Goal: Task Accomplishment & Management: Manage account settings

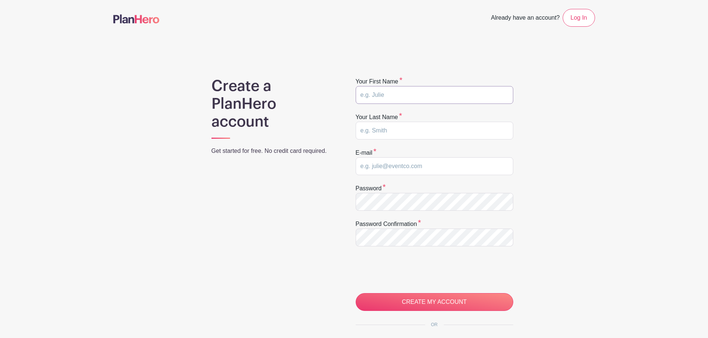
click at [394, 97] on input "text" at bounding box center [435, 95] width 158 height 18
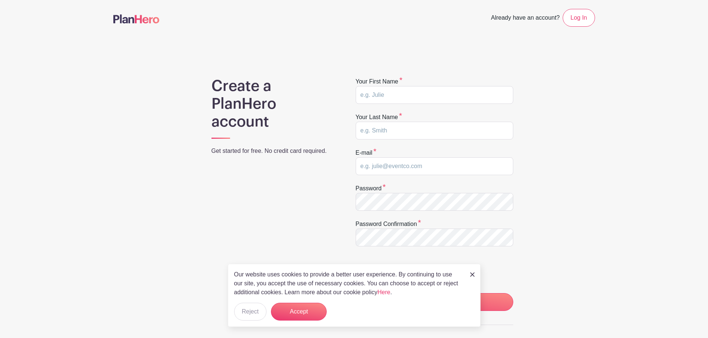
click at [470, 273] on img at bounding box center [472, 275] width 4 height 4
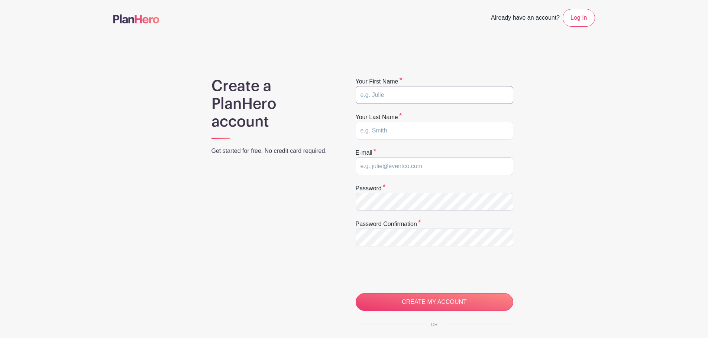
click at [396, 97] on input "text" at bounding box center [435, 95] width 158 height 18
type input "WFM"
type input "Foundation"
type input "foundation@wholefoods.com"
click at [369, 91] on input "WFM" at bounding box center [435, 95] width 158 height 18
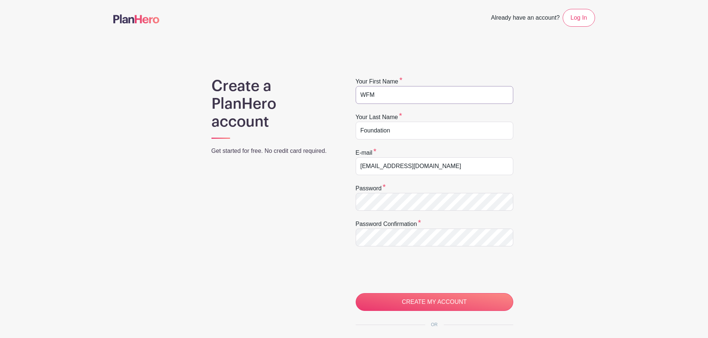
click at [369, 91] on input "WFM" at bounding box center [435, 95] width 158 height 18
type input "Mireya"
type input "Valadez"
type input "[PERSON_NAME][EMAIL_ADDRESS][PERSON_NAME][DOMAIN_NAME]"
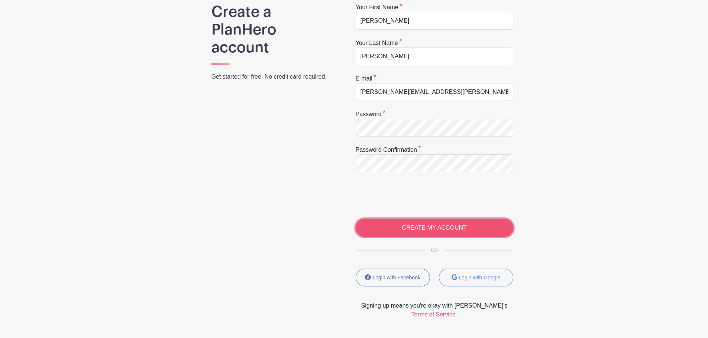
click at [417, 234] on input "CREATE MY ACCOUNT" at bounding box center [435, 228] width 158 height 18
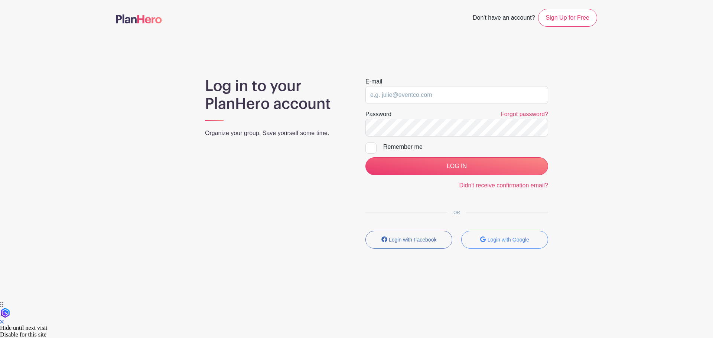
click at [128, 24] on link at bounding box center [139, 19] width 46 height 13
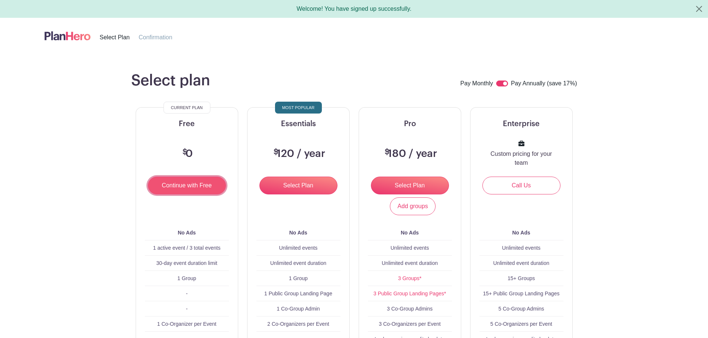
click at [168, 187] on input "Continue with Free" at bounding box center [187, 186] width 78 height 18
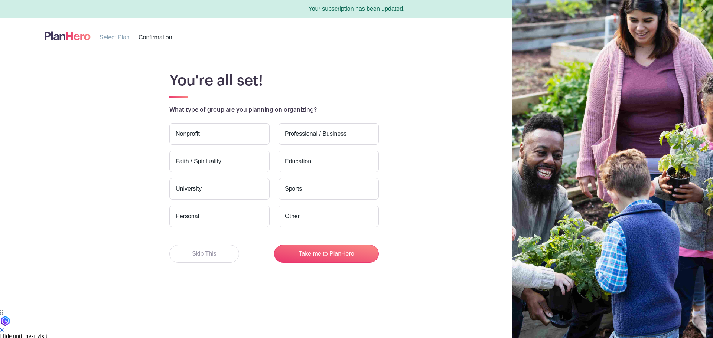
click at [190, 133] on label "Nonprofit" at bounding box center [219, 134] width 100 height 22
click at [0, 0] on input "Nonprofit" at bounding box center [0, 0] width 0 height 0
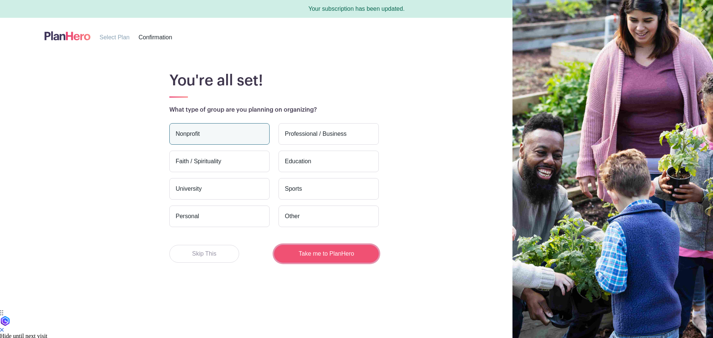
click at [315, 252] on button "Take me to PlanHero" at bounding box center [326, 254] width 105 height 18
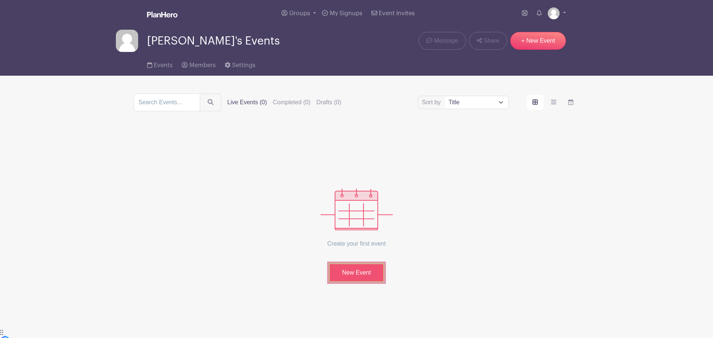
click at [355, 276] on link "New Event" at bounding box center [357, 272] width 56 height 19
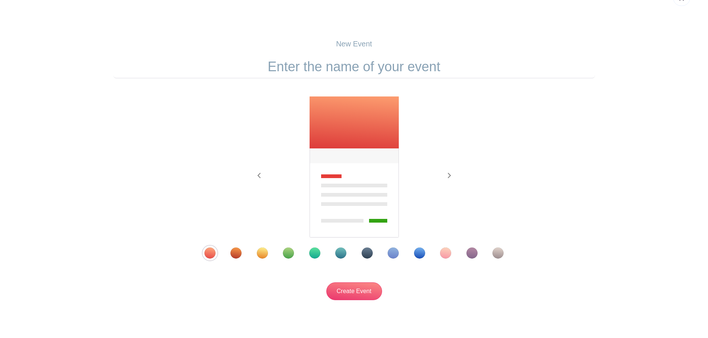
scroll to position [37, 0]
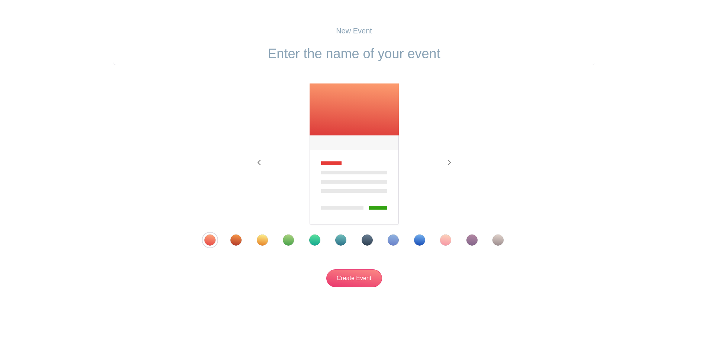
click at [349, 57] on input "text" at bounding box center [353, 53] width 481 height 23
drag, startPoint x: 406, startPoint y: 51, endPoint x: 362, endPoint y: 51, distance: 43.8
click at [362, 51] on input "CFG Kit Build" at bounding box center [353, 53] width 481 height 23
type input "CFG Kitting Event with Whole Cities"
click at [289, 237] on div "Template 4" at bounding box center [288, 240] width 11 height 11
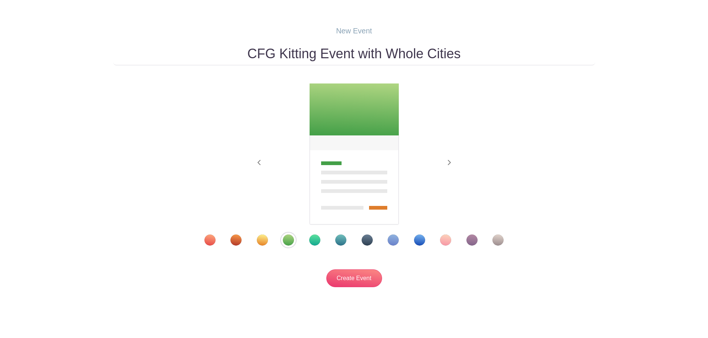
click at [308, 240] on div at bounding box center [353, 240] width 337 height 11
click at [311, 240] on div "Template 5" at bounding box center [314, 240] width 11 height 11
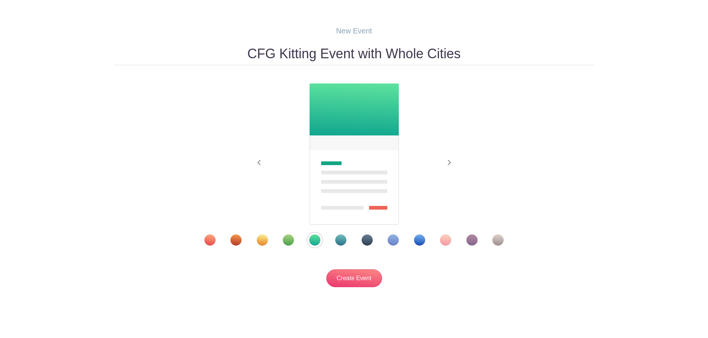
click at [337, 238] on div "Template 6" at bounding box center [340, 240] width 11 height 11
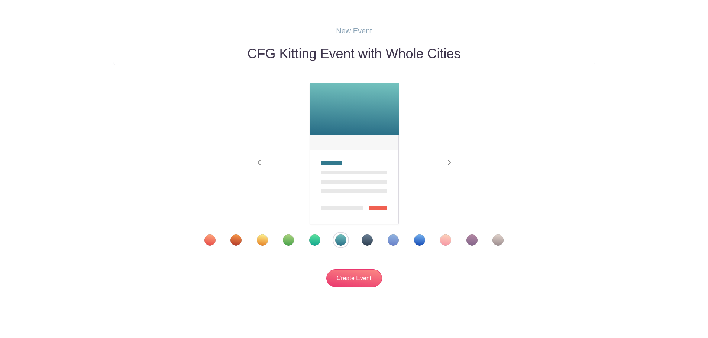
click at [317, 239] on div "Template 5" at bounding box center [314, 240] width 11 height 11
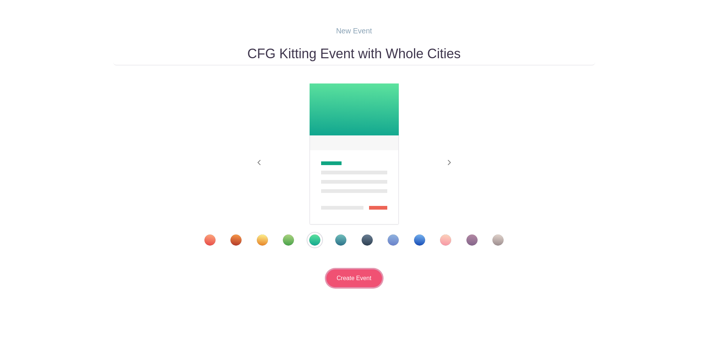
click at [360, 276] on input "Create Event" at bounding box center [354, 279] width 56 height 18
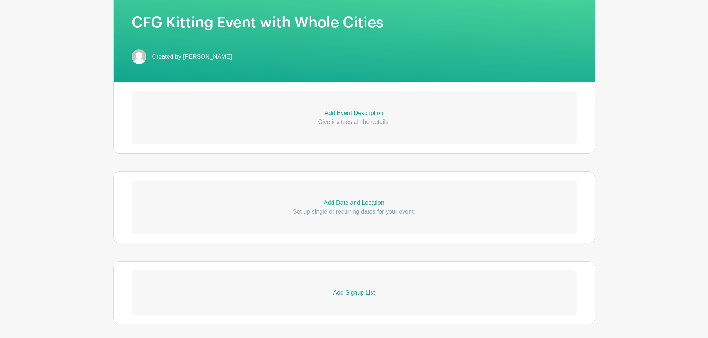
scroll to position [260, 0]
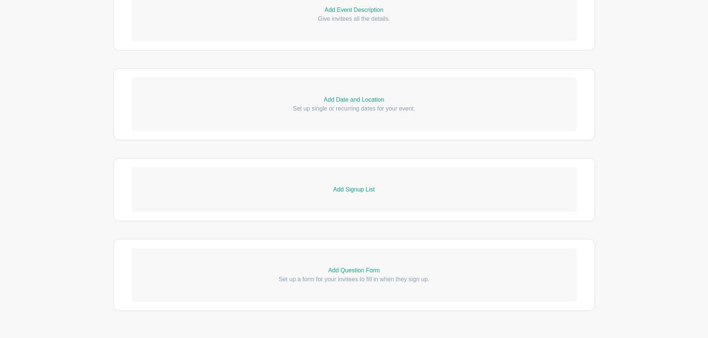
click at [347, 98] on p "Add Date and Location" at bounding box center [354, 99] width 445 height 9
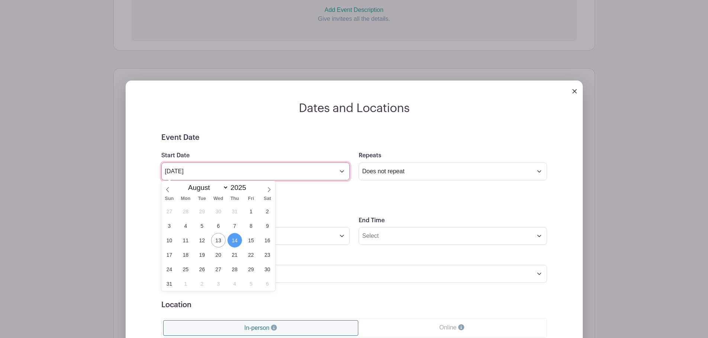
click at [273, 171] on input "[DATE]" at bounding box center [255, 172] width 188 height 18
click at [267, 188] on icon at bounding box center [268, 189] width 5 height 5
select select "9"
click at [207, 258] on span "21" at bounding box center [202, 255] width 14 height 14
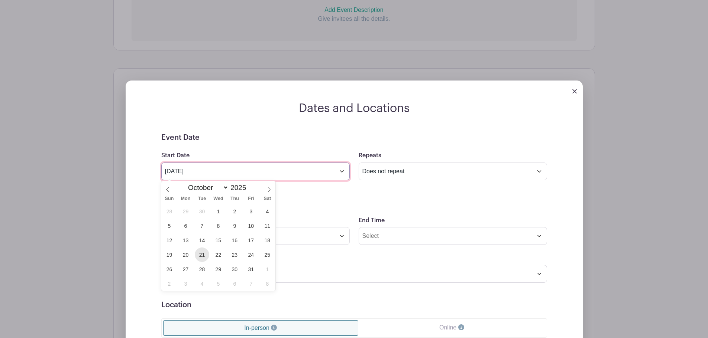
type input "[DATE]"
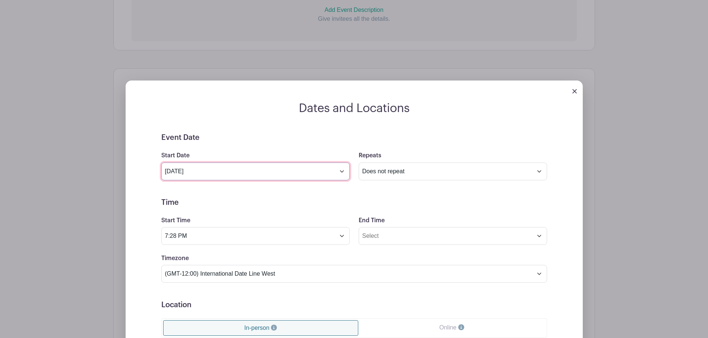
scroll to position [297, 0]
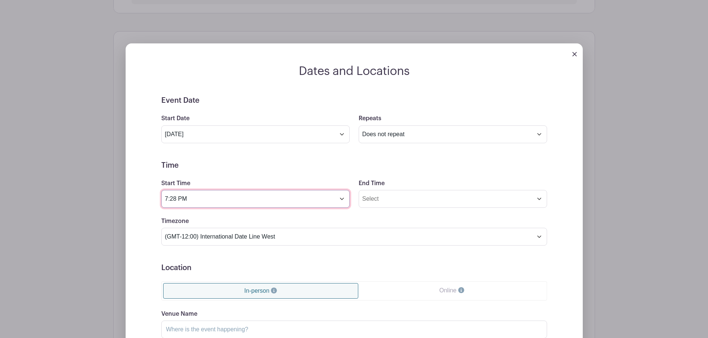
click at [211, 202] on input "7:28 PM" at bounding box center [255, 199] width 188 height 18
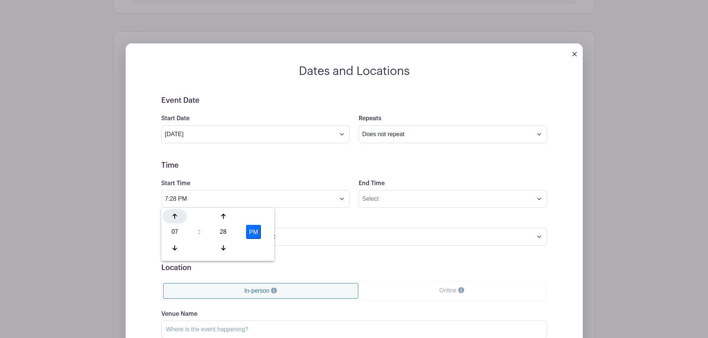
click at [169, 221] on div at bounding box center [175, 217] width 24 height 14
click at [171, 221] on div at bounding box center [175, 217] width 24 height 14
click at [175, 215] on icon at bounding box center [174, 216] width 4 height 5
click at [225, 242] on div at bounding box center [223, 248] width 24 height 14
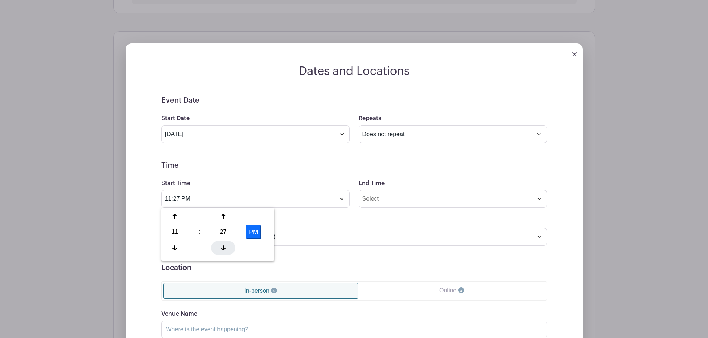
click at [225, 242] on div at bounding box center [223, 248] width 24 height 14
click at [225, 220] on div at bounding box center [223, 217] width 24 height 14
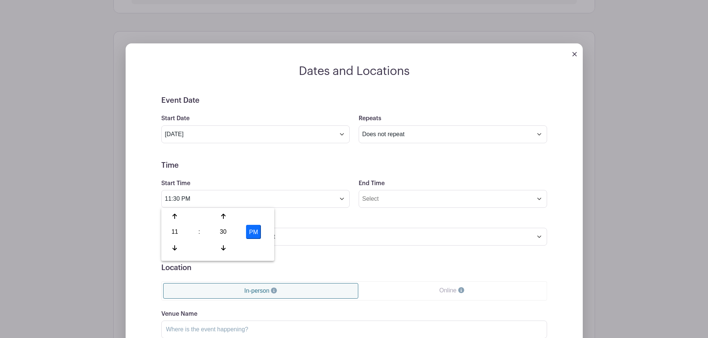
click at [258, 231] on button "PM" at bounding box center [253, 232] width 15 height 14
click at [251, 235] on button "AM" at bounding box center [253, 232] width 15 height 14
type input "11:30 PM"
click at [414, 197] on input "End Time" at bounding box center [452, 199] width 188 height 18
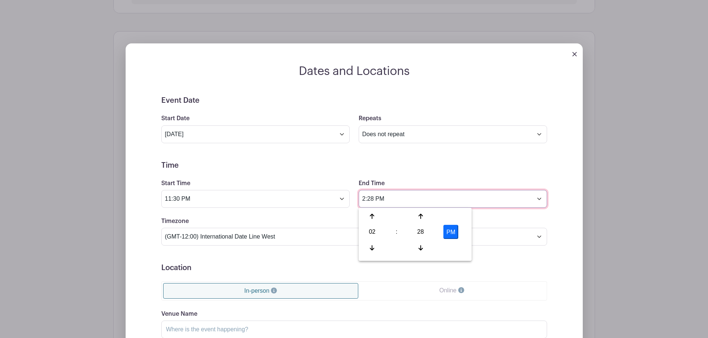
click at [367, 202] on input "2:28 PM" at bounding box center [452, 199] width 188 height 18
type input "1:30 PM"
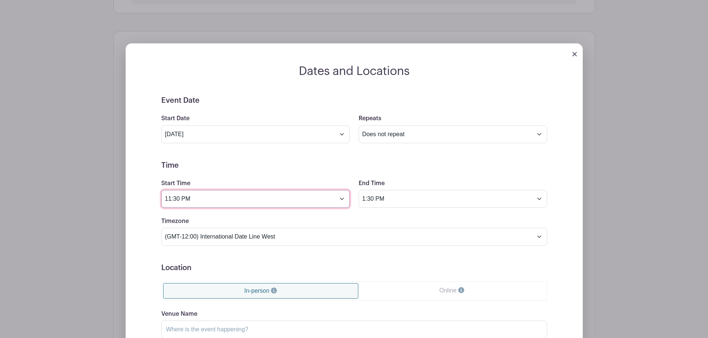
click at [185, 198] on input "11:30 PM" at bounding box center [255, 199] width 188 height 18
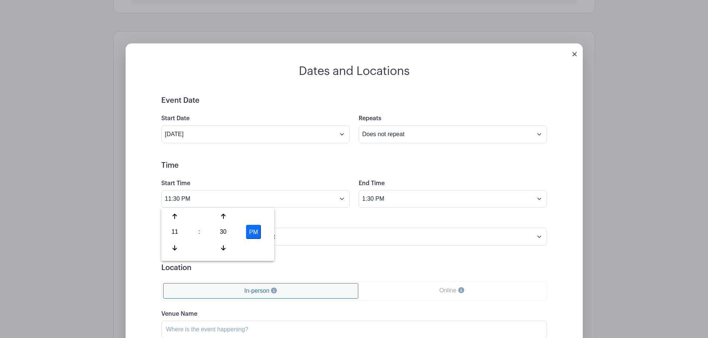
click at [245, 232] on div "PM" at bounding box center [254, 232] width 32 height 14
click at [251, 233] on button "PM" at bounding box center [253, 232] width 15 height 14
type input "11:30 AM"
click at [379, 200] on input "1:30 PM" at bounding box center [452, 199] width 188 height 18
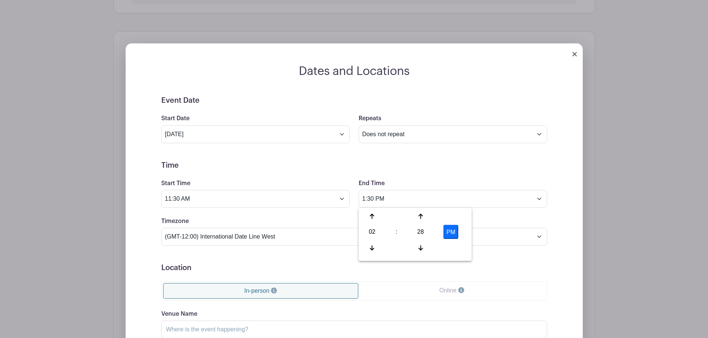
click at [298, 155] on form "Event Date Start Date [DATE] Repeats Does not repeat Daily Weekly Monthly on da…" at bounding box center [354, 263] width 386 height 334
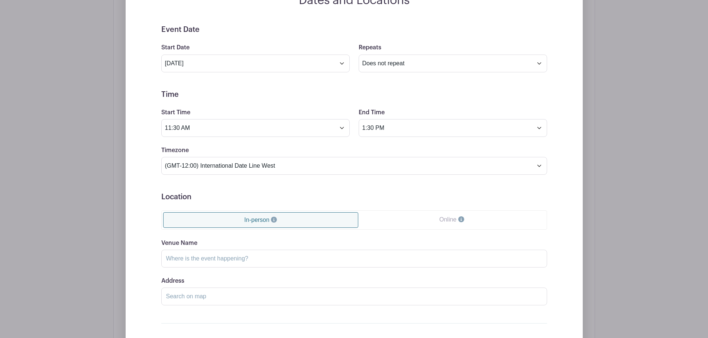
scroll to position [371, 0]
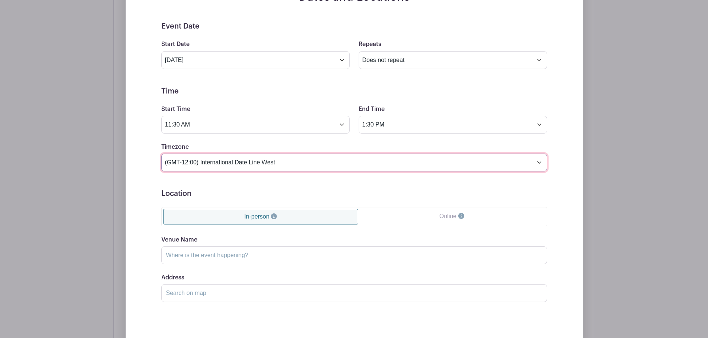
click at [253, 165] on select "(GMT-12:00) International Date Line West (GMT-11:00) [US_STATE] (GMT-11:00) [GE…" at bounding box center [354, 163] width 386 height 18
select select "Central Time ([GEOGRAPHIC_DATA] & [GEOGRAPHIC_DATA])"
click at [161, 154] on select "(GMT-12:00) International Date Line West (GMT-11:00) [US_STATE] (GMT-11:00) [GE…" at bounding box center [354, 163] width 386 height 18
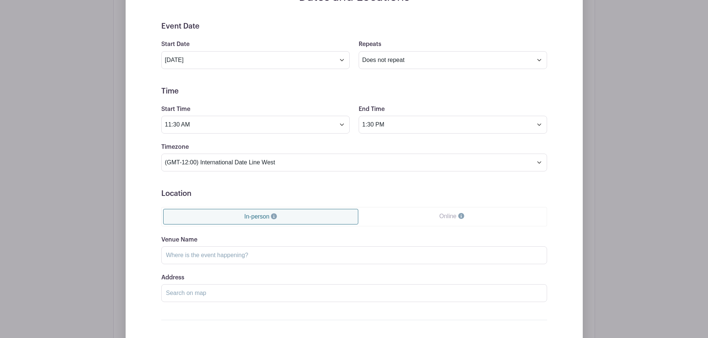
click at [223, 188] on form "Event Date Start Date [DATE] Repeats Does not repeat Daily Weekly Monthly on da…" at bounding box center [354, 189] width 386 height 334
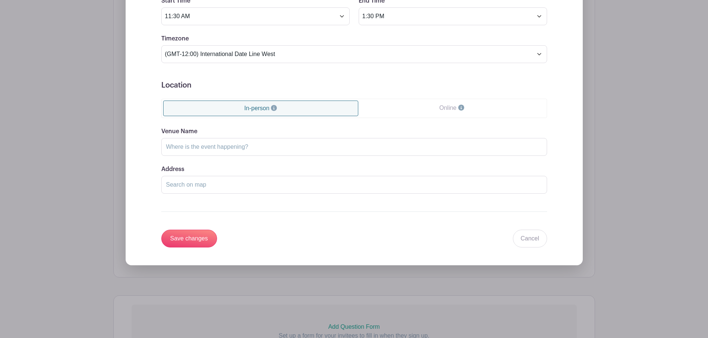
scroll to position [483, 0]
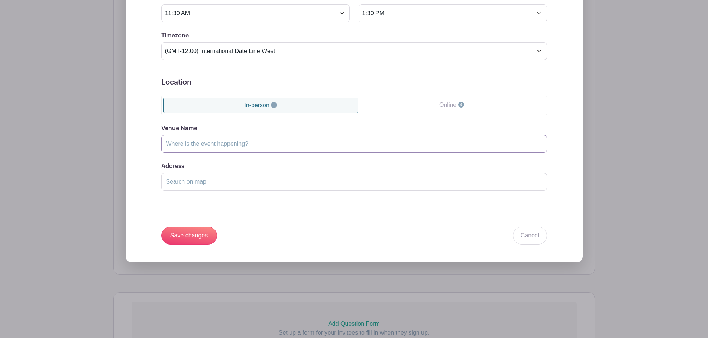
click at [205, 144] on input "Venue Name" at bounding box center [354, 144] width 386 height 18
type input "[GEOGRAPHIC_DATA] (Arbor Trails/[GEOGRAPHIC_DATA])"
click at [207, 164] on div "Address" at bounding box center [354, 176] width 386 height 29
click at [195, 237] on input "Save changes" at bounding box center [189, 236] width 56 height 18
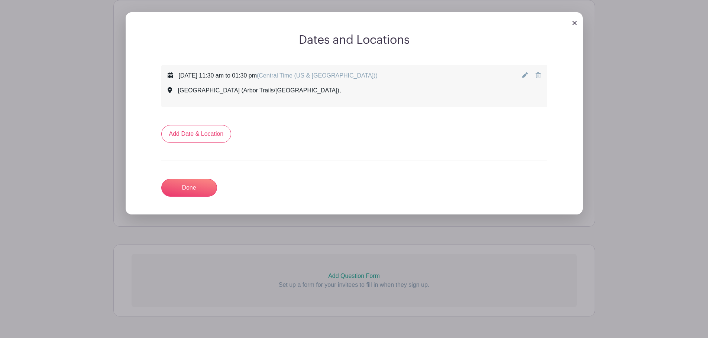
scroll to position [316, 0]
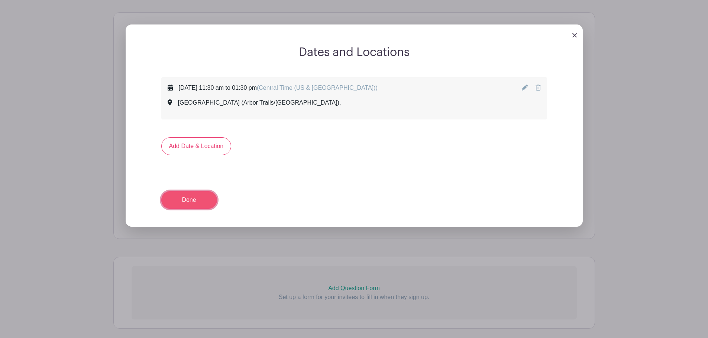
click at [186, 205] on link "Done" at bounding box center [189, 200] width 56 height 18
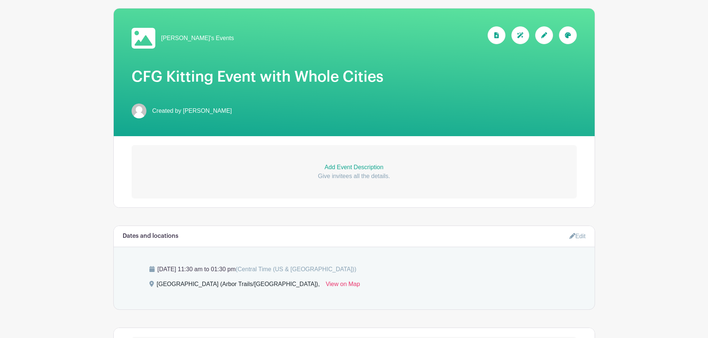
scroll to position [37, 0]
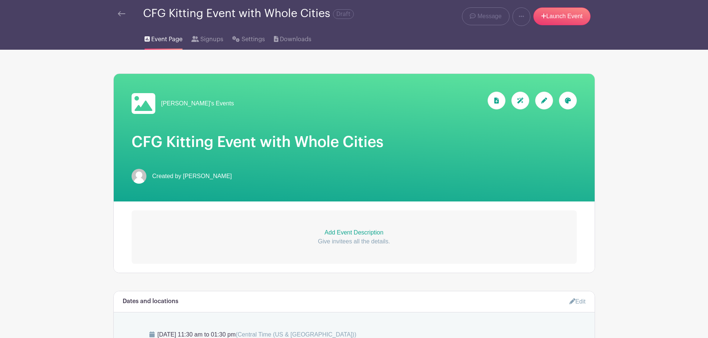
click at [358, 230] on p "Add Event Description" at bounding box center [354, 232] width 445 height 9
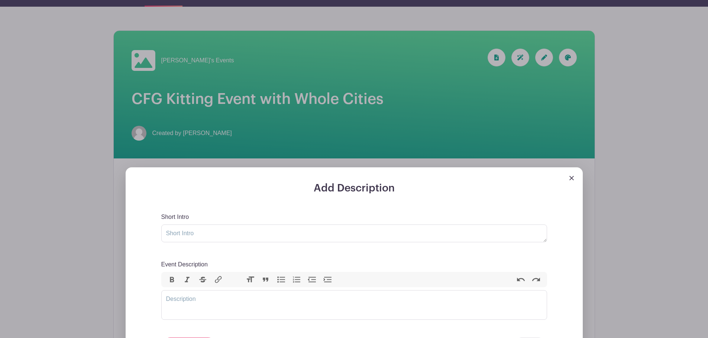
scroll to position [149, 0]
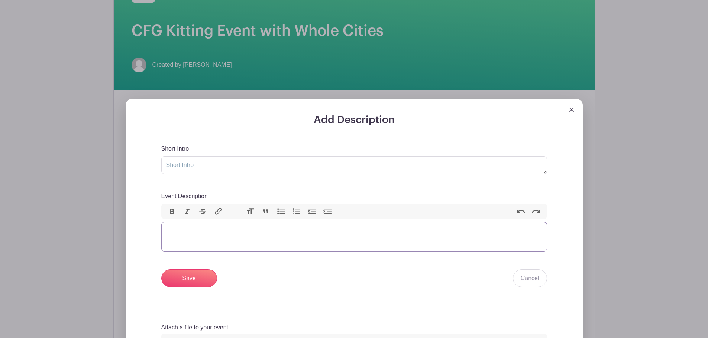
click at [246, 249] on trix-editor "Event Description" at bounding box center [354, 237] width 386 height 30
click at [427, 233] on div "Help WFM Foundation build kits for our Community First Grant Team Members! Plea…" at bounding box center [354, 236] width 376 height 18
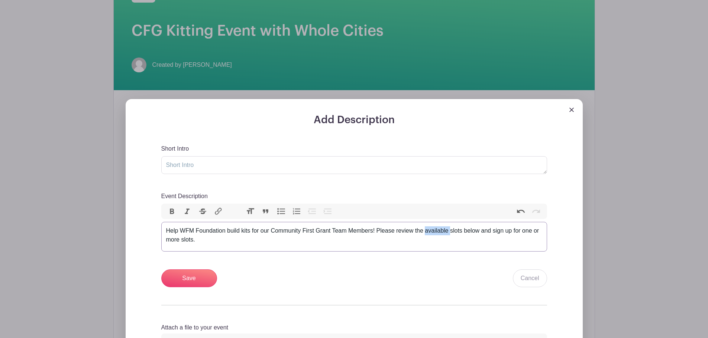
click at [427, 233] on div "Help WFM Foundation build kits for our Community First Grant Team Members! Plea…" at bounding box center [354, 236] width 376 height 18
click at [454, 230] on div "Help WFM Foundation build kits for our Community First Grant Team Members! Plea…" at bounding box center [354, 236] width 376 height 18
click at [200, 242] on div "Help WFM Foundation build kits for our Community First Grant Team Members! Plea…" at bounding box center [354, 236] width 376 height 18
type trix-editor "<div>Help WFM Foundation build kits for our Community First Grant Team Members!…"
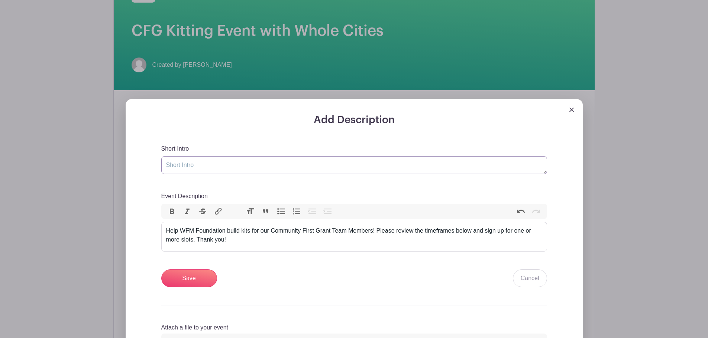
click at [217, 166] on textarea "Short Intro" at bounding box center [354, 165] width 386 height 18
click at [185, 286] on input "Save" at bounding box center [189, 279] width 56 height 18
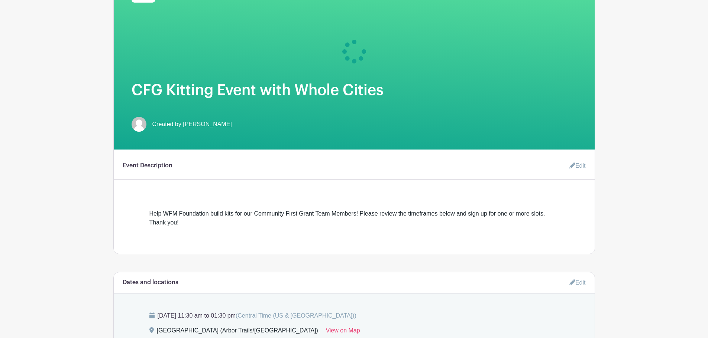
scroll to position [186, 0]
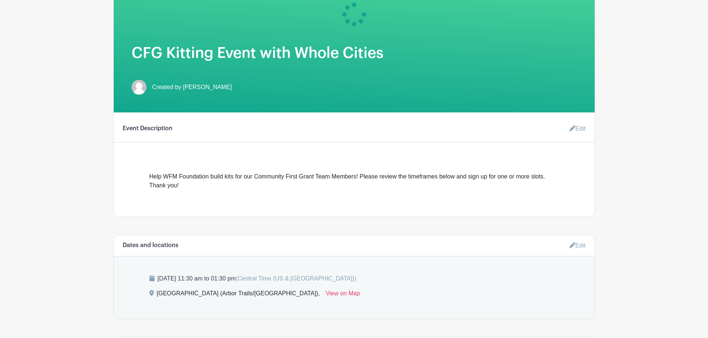
click at [386, 181] on div "Help WFM Foundation build kits for our Community First Grant Team Members! Plea…" at bounding box center [353, 181] width 409 height 18
click at [567, 129] on link "Edit" at bounding box center [574, 128] width 22 height 15
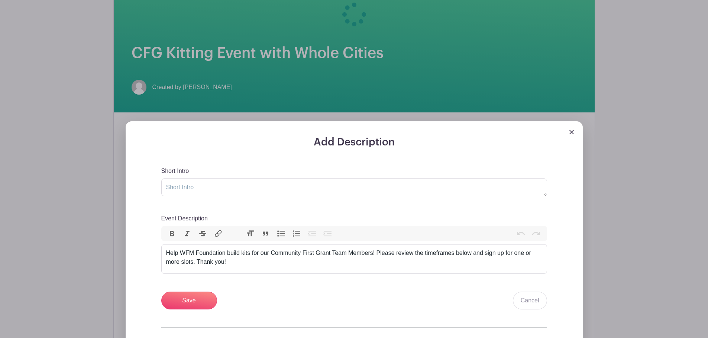
scroll to position [260, 0]
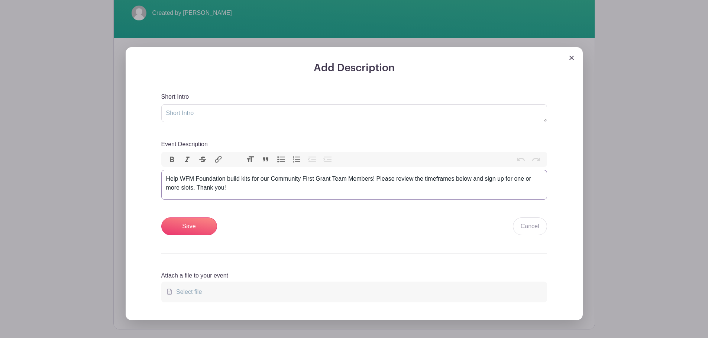
click at [244, 182] on div "Help WFM Foundation build kits for our Community First Grant Team Members! Plea…" at bounding box center [354, 184] width 376 height 18
click at [204, 118] on textarea "Short Intro" at bounding box center [354, 113] width 386 height 18
type textarea "Build Support Kits for this year's CFG Class!"
click at [198, 223] on input "Save" at bounding box center [189, 227] width 56 height 18
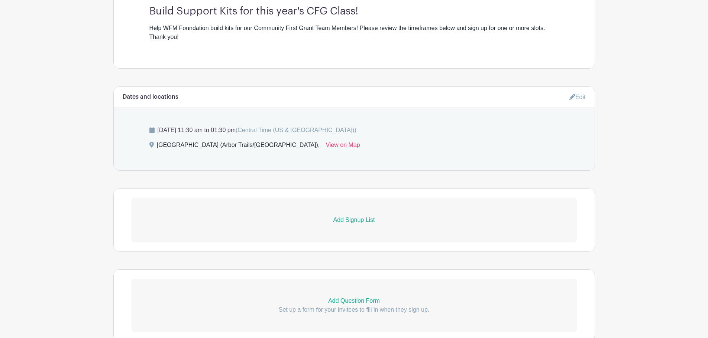
scroll to position [371, 0]
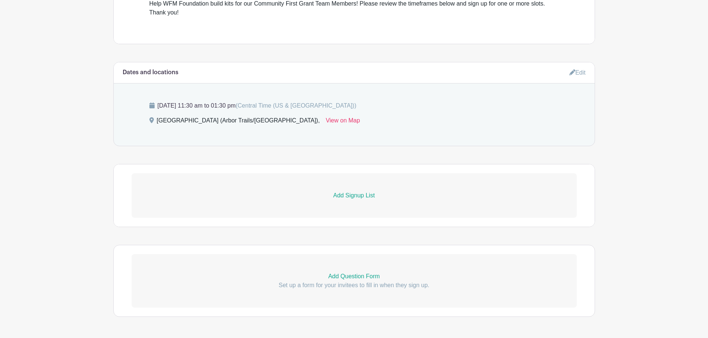
click at [346, 195] on p "Add Signup List" at bounding box center [354, 195] width 445 height 9
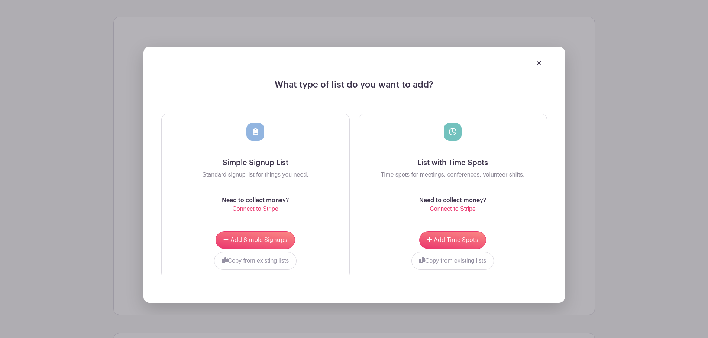
scroll to position [520, 0]
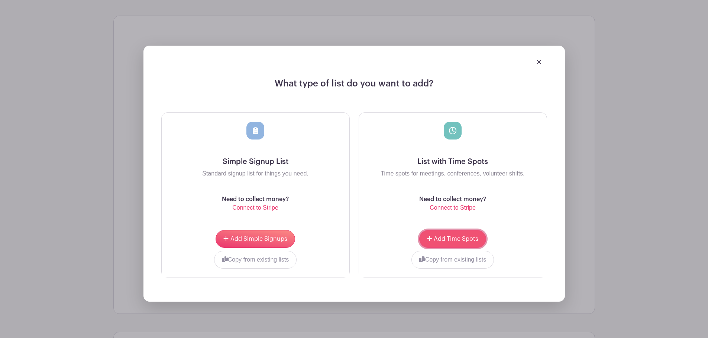
click at [453, 235] on button "Add Time Spots" at bounding box center [452, 239] width 67 height 18
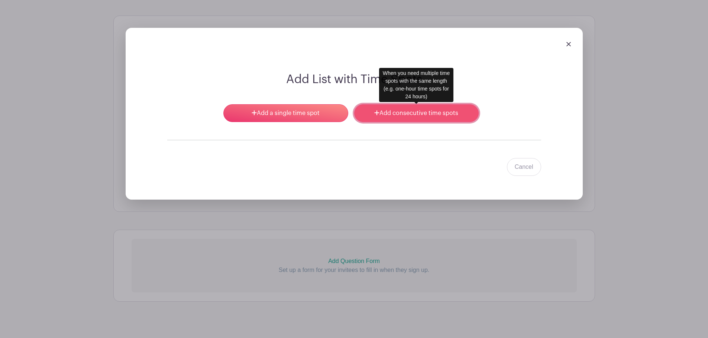
click at [420, 113] on link "Add consecutive time spots" at bounding box center [416, 113] width 124 height 18
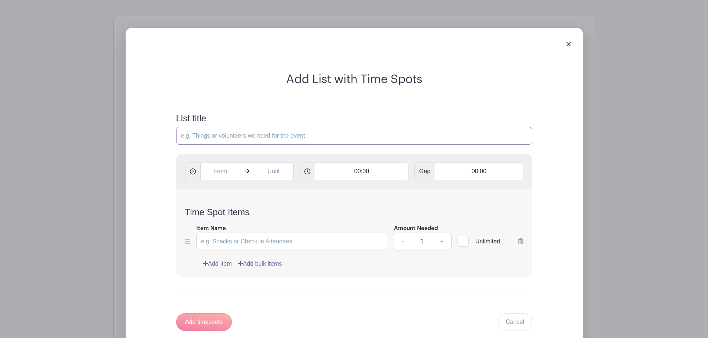
click at [223, 135] on input "List title" at bounding box center [354, 136] width 356 height 18
type input "P"
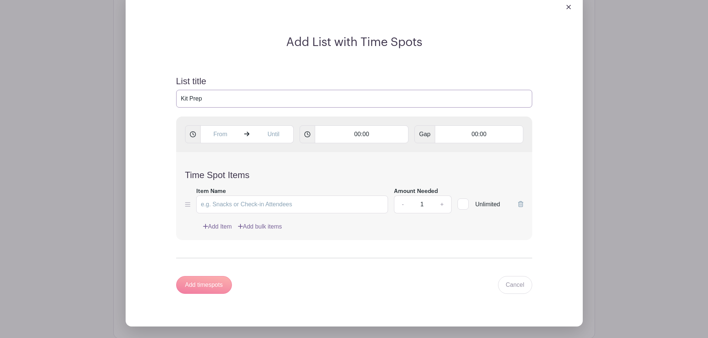
type input "Kit Prep"
click at [227, 132] on input "text" at bounding box center [220, 135] width 40 height 18
click at [215, 133] on input "2:31 PM" at bounding box center [220, 135] width 40 height 18
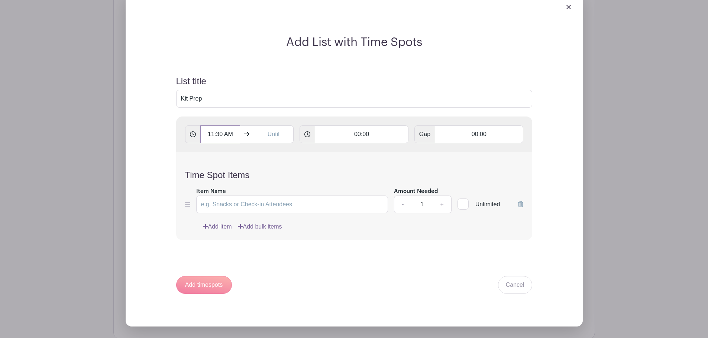
type input "11:30 AM"
type input "00:00"
click at [225, 205] on input "Item Name" at bounding box center [292, 205] width 192 height 18
click at [509, 279] on link "Cancel" at bounding box center [515, 285] width 34 height 18
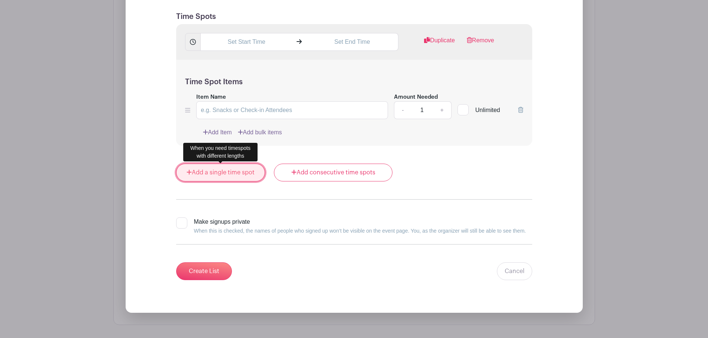
click at [205, 172] on link "Add a single time spot" at bounding box center [220, 173] width 89 height 18
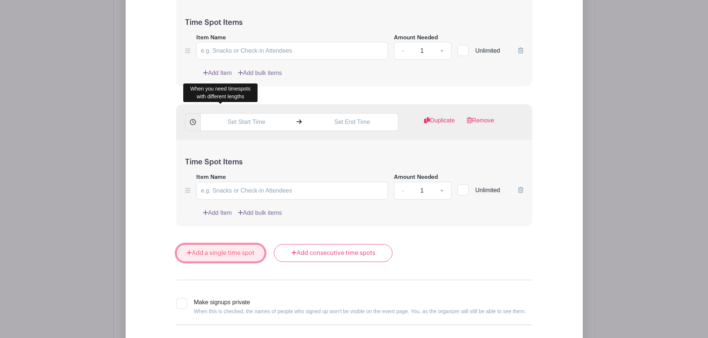
scroll to position [609, 0]
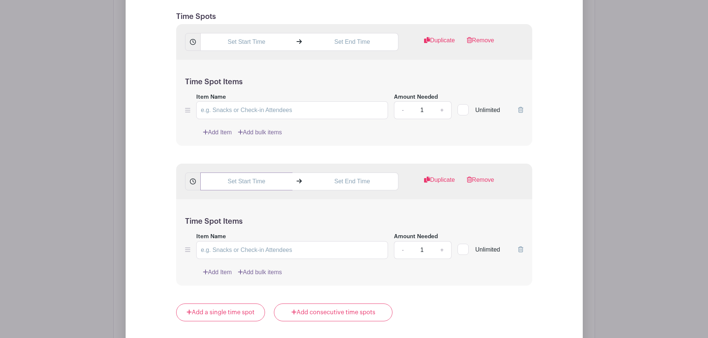
click at [251, 181] on input "text" at bounding box center [246, 182] width 92 height 18
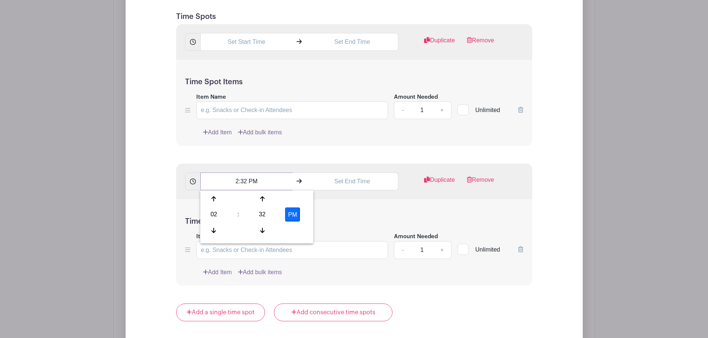
click at [249, 180] on input "2:32 PM" at bounding box center [246, 182] width 92 height 18
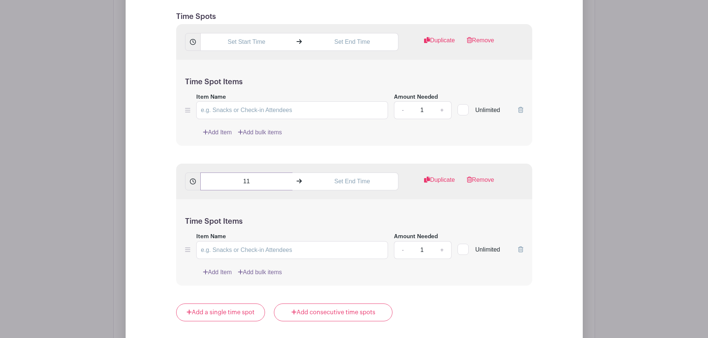
type input "12:00 AM"
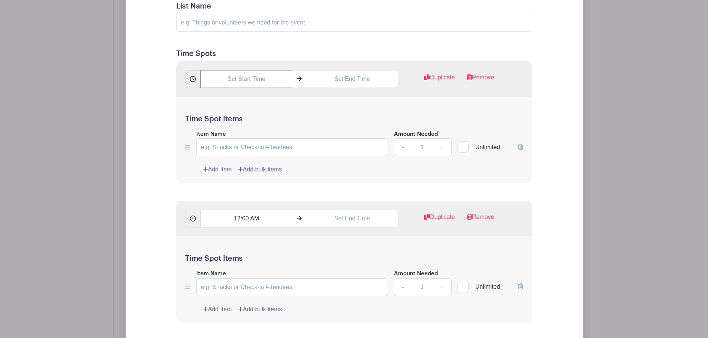
click at [247, 81] on input "text" at bounding box center [246, 79] width 92 height 18
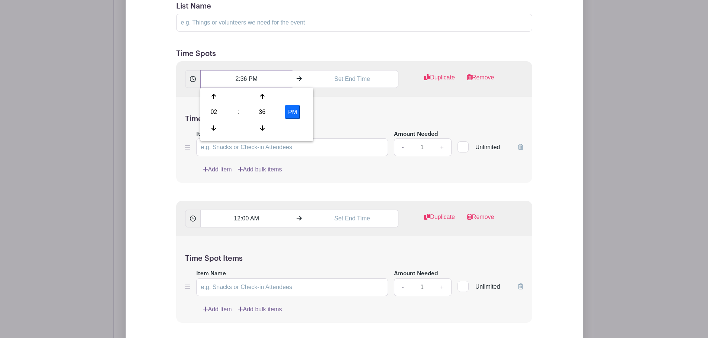
click at [243, 79] on input "2:36 PM" at bounding box center [246, 79] width 92 height 18
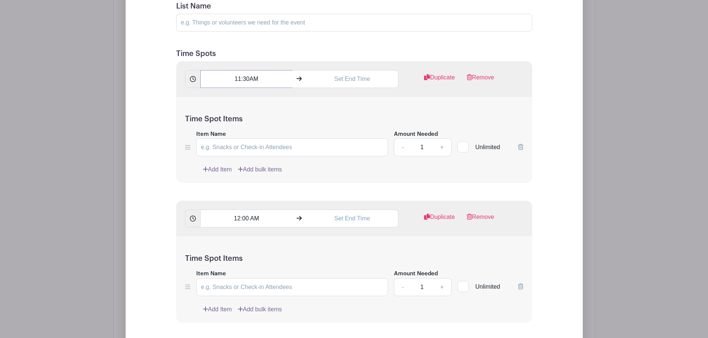
type input "11:30AM"
type input "12:00PM"
click at [235, 149] on input "Item Name" at bounding box center [292, 148] width 192 height 18
type input "Kit Prep"
click at [344, 213] on input "text" at bounding box center [352, 219] width 92 height 18
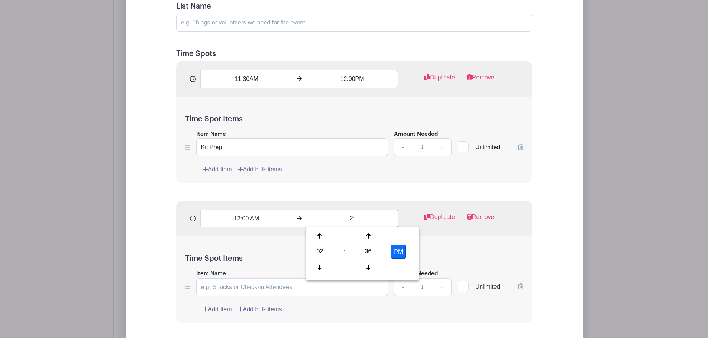
type input "2"
type input "12:30PM"
click at [255, 217] on input "12:00 AM" at bounding box center [246, 219] width 92 height 18
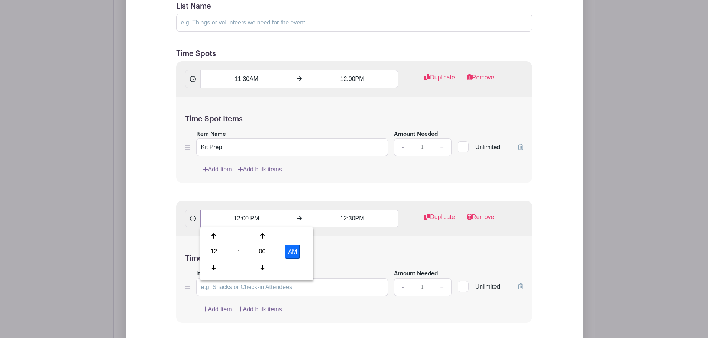
type input "12:00 PM"
click at [249, 80] on input "11:30AM" at bounding box center [246, 79] width 92 height 18
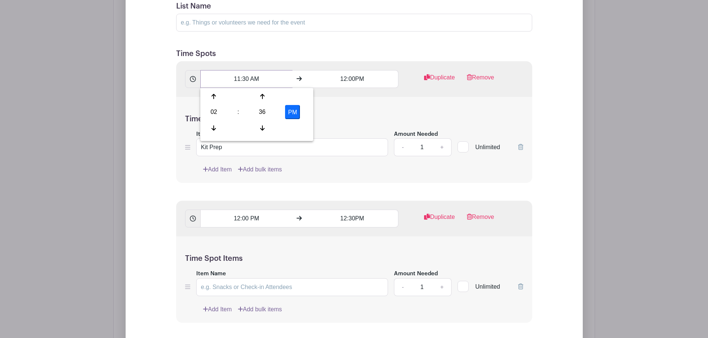
type input "11:30 AM"
click at [356, 78] on input "12:00PM" at bounding box center [352, 79] width 92 height 18
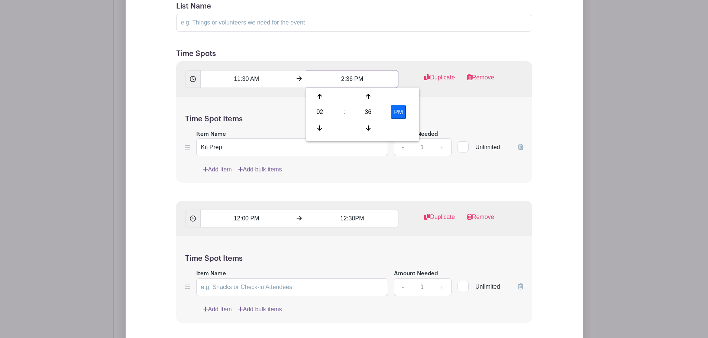
click at [360, 75] on input "2:36 PM" at bounding box center [352, 79] width 92 height 18
type input "12:00 PM"
click at [250, 217] on input "12:00 PM" at bounding box center [246, 219] width 92 height 18
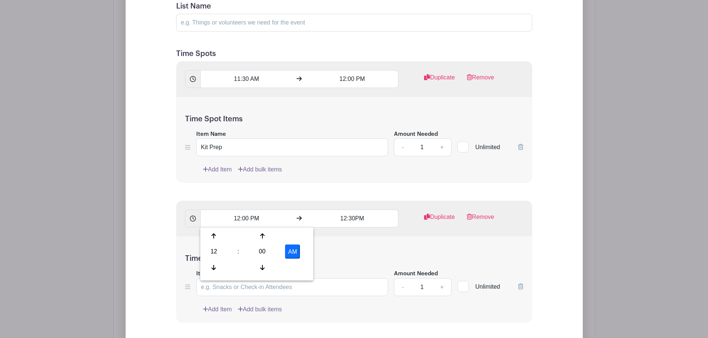
drag, startPoint x: 351, startPoint y: 245, endPoint x: 332, endPoint y: 263, distance: 26.3
click at [351, 246] on div "Time Spot Items Item Name Amount Needed - 1 + Unlimited Add Item Add bulk items" at bounding box center [354, 280] width 356 height 87
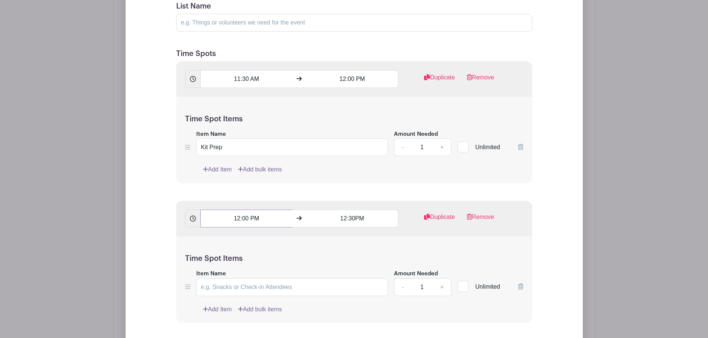
click at [256, 218] on input "12:00 PM" at bounding box center [246, 219] width 92 height 18
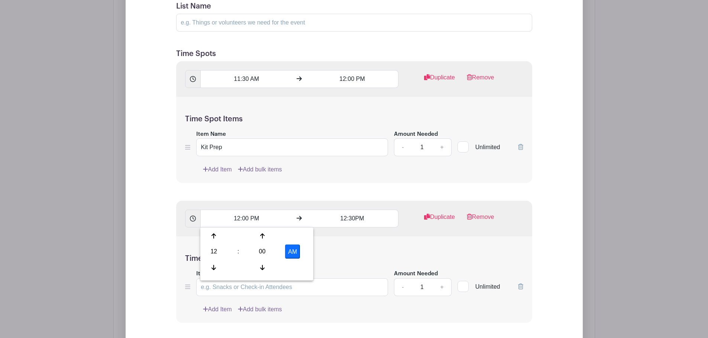
drag, startPoint x: 293, startPoint y: 250, endPoint x: 294, endPoint y: 262, distance: 11.9
click at [293, 250] on button "AM" at bounding box center [292, 252] width 15 height 14
click at [350, 251] on div "Time Spot Items Item Name Amount Needed - 1 + Unlimited Add Item Add bulk items" at bounding box center [354, 280] width 356 height 87
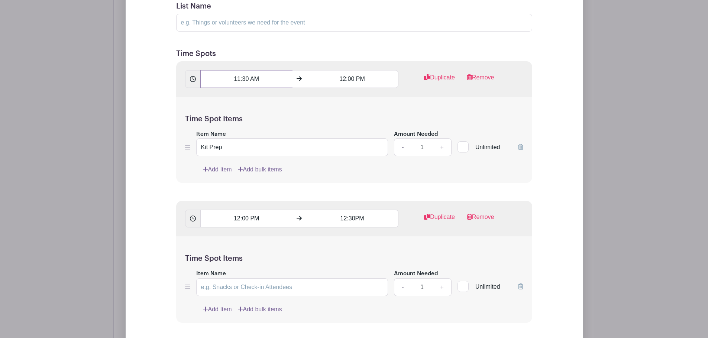
click at [245, 75] on input "11:30 AM" at bounding box center [246, 79] width 92 height 18
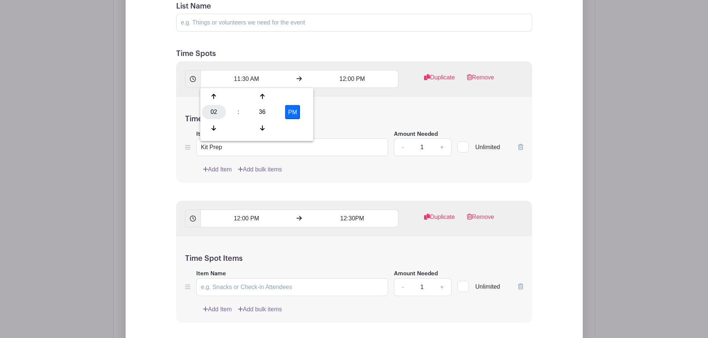
click at [214, 110] on div "02" at bounding box center [214, 112] width 24 height 14
click at [296, 129] on div "11" at bounding box center [296, 128] width 25 height 14
click at [260, 99] on icon at bounding box center [262, 97] width 4 height 6
click at [263, 128] on icon at bounding box center [262, 128] width 4 height 6
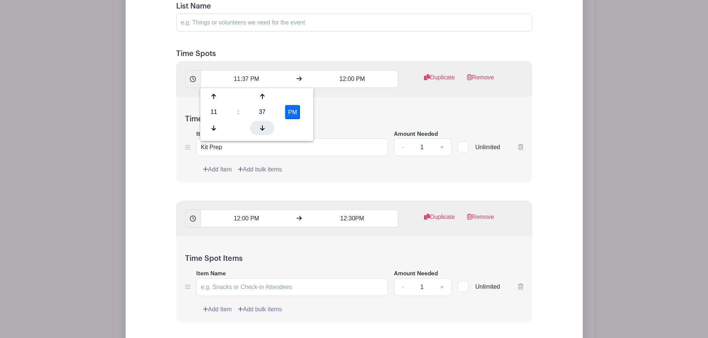
click at [263, 128] on icon at bounding box center [262, 128] width 4 height 6
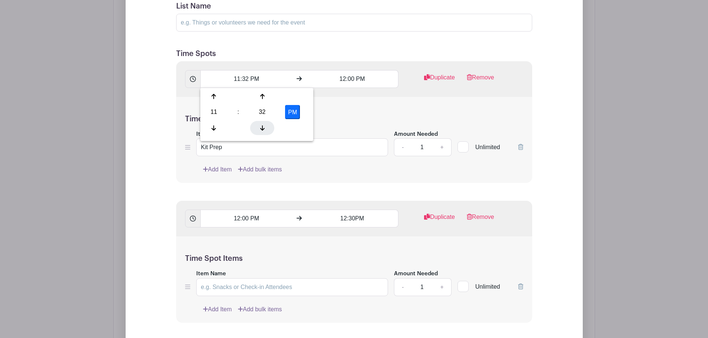
click at [263, 128] on icon at bounding box center [262, 128] width 4 height 6
click at [293, 112] on button "PM" at bounding box center [292, 112] width 15 height 14
drag, startPoint x: 293, startPoint y: 114, endPoint x: 296, endPoint y: 108, distance: 7.2
click at [293, 114] on button "AM" at bounding box center [292, 112] width 15 height 14
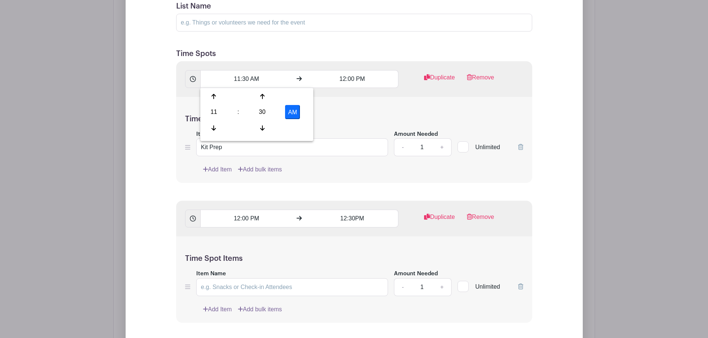
type input "11:30 PM"
click at [353, 76] on input "12:00 PM" at bounding box center [352, 79] width 92 height 18
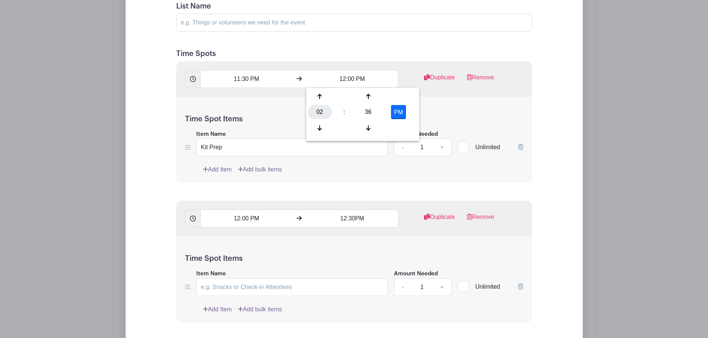
click at [322, 111] on div "02" at bounding box center [320, 112] width 24 height 14
click at [319, 97] on div "12" at bounding box center [320, 97] width 25 height 14
click at [369, 108] on div "36" at bounding box center [368, 112] width 24 height 14
click at [316, 91] on div "00" at bounding box center [320, 97] width 25 height 14
click at [399, 111] on button "PM" at bounding box center [398, 112] width 15 height 14
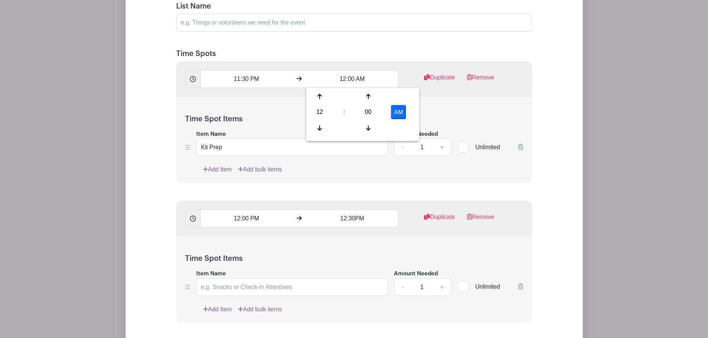
click at [396, 116] on button "AM" at bounding box center [398, 112] width 15 height 14
type input "12:00 PM"
click at [244, 217] on input "12:00 PM" at bounding box center [246, 219] width 92 height 18
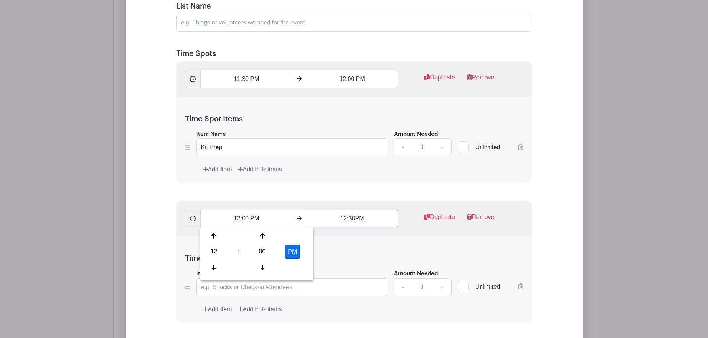
click at [361, 222] on input "12:30PM" at bounding box center [352, 219] width 92 height 18
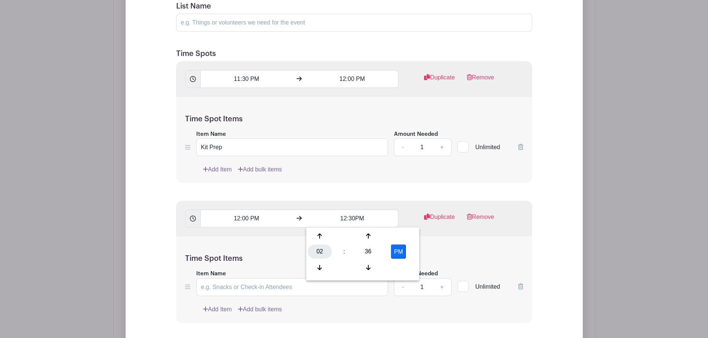
click at [318, 250] on div "02" at bounding box center [320, 252] width 24 height 14
click at [321, 239] on div "12" at bounding box center [320, 236] width 25 height 14
click at [366, 266] on icon at bounding box center [368, 268] width 4 height 6
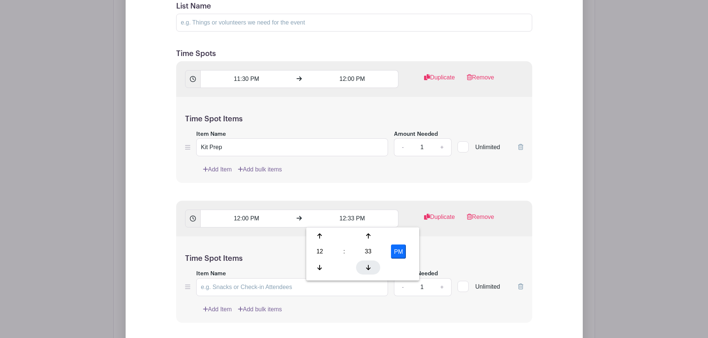
click at [366, 266] on icon at bounding box center [368, 268] width 4 height 6
type input "12:30 PM"
click at [324, 182] on div "Time Spot Items Item Name Kit Prep Amount Needed - 1 + Unlimited Add Item Add b…" at bounding box center [354, 140] width 356 height 87
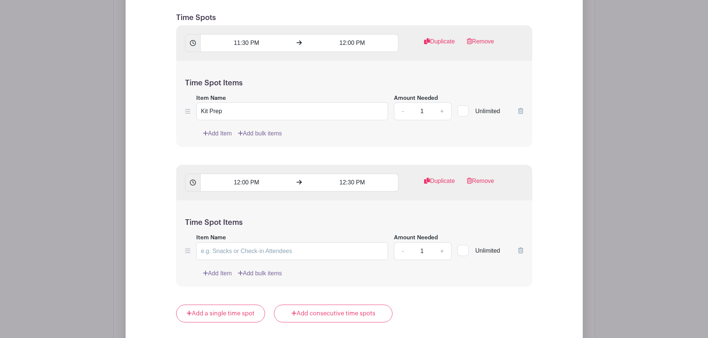
scroll to position [609, 0]
click at [269, 247] on input "Item Name" at bounding box center [292, 250] width 192 height 18
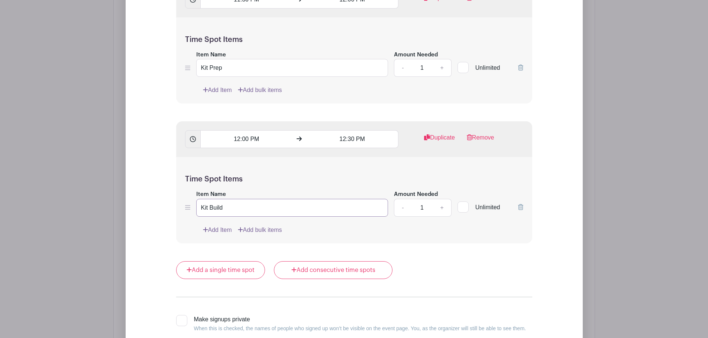
scroll to position [684, 0]
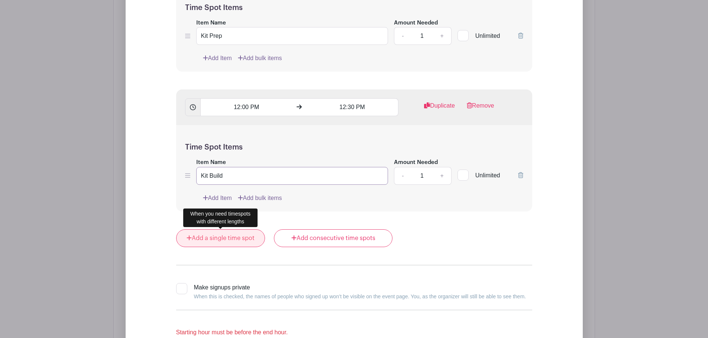
type input "Kit Build"
click at [207, 240] on link "Add a single time spot" at bounding box center [220, 239] width 89 height 18
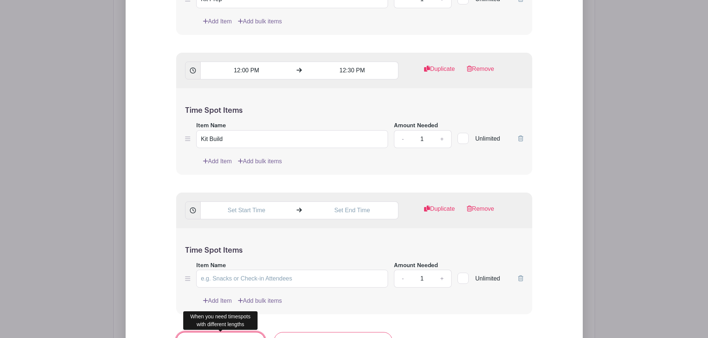
scroll to position [721, 0]
click at [241, 208] on input "text" at bounding box center [246, 210] width 92 height 18
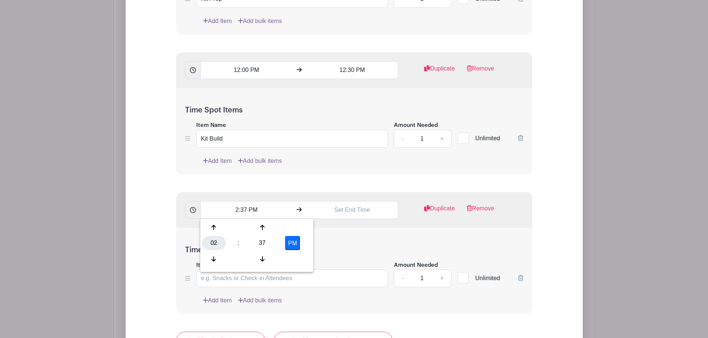
click at [218, 244] on div "02" at bounding box center [214, 243] width 24 height 14
click at [219, 231] on div "12" at bounding box center [214, 228] width 25 height 14
click at [265, 247] on div "37" at bounding box center [262, 243] width 24 height 14
click at [270, 243] on div "30" at bounding box center [269, 243] width 25 height 14
type input "12:30 PM"
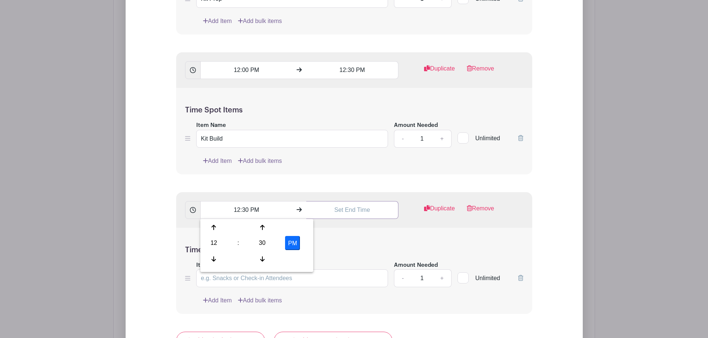
click at [344, 211] on input "text" at bounding box center [352, 210] width 92 height 18
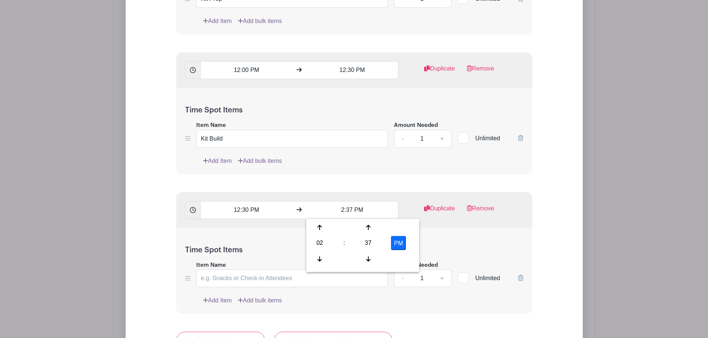
click at [319, 236] on div "02 : 37 PM" at bounding box center [363, 244] width 110 height 47
click at [321, 240] on div "02" at bounding box center [320, 243] width 24 height 14
click at [345, 229] on div "01" at bounding box center [347, 228] width 25 height 14
click at [368, 246] on div "37" at bounding box center [368, 243] width 24 height 14
click at [328, 228] on div "00" at bounding box center [320, 228] width 25 height 14
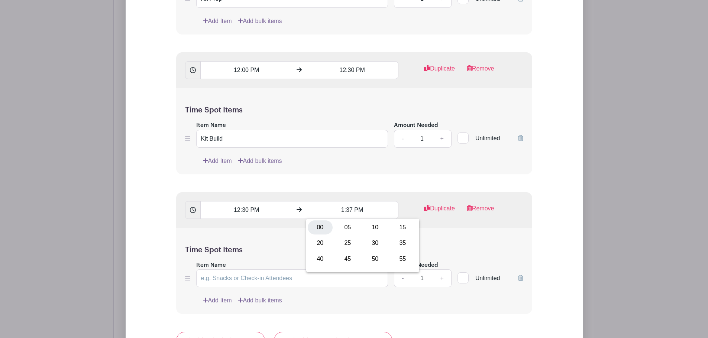
type input "1:00 PM"
click at [297, 169] on div "Time Spot Items Item Name Kit Build Amount Needed - 1 + Unlimited Add Item Add …" at bounding box center [354, 131] width 356 height 87
click at [267, 274] on input "Item Name" at bounding box center [292, 279] width 192 height 18
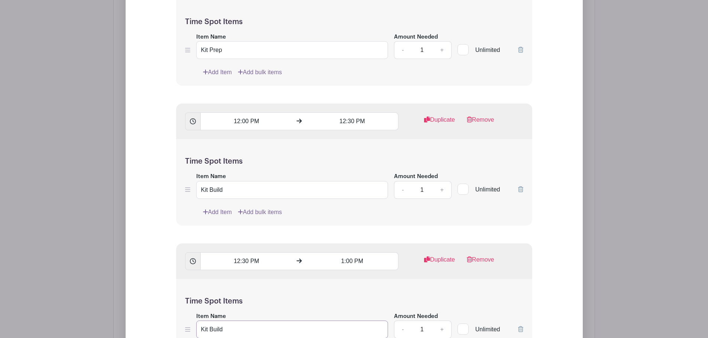
scroll to position [609, 0]
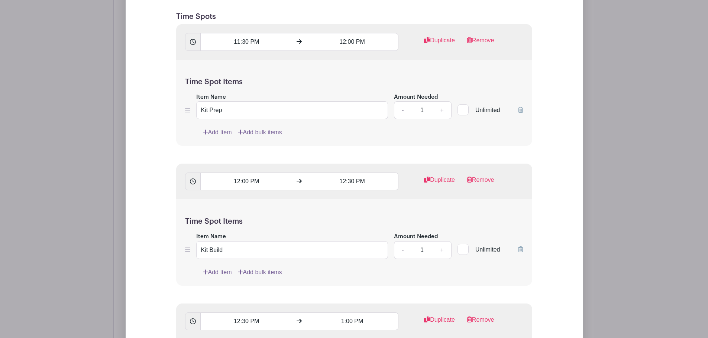
type input "Kit Build"
click at [426, 113] on input "1" at bounding box center [421, 110] width 22 height 18
type input "15"
click at [430, 246] on input "1" at bounding box center [421, 250] width 22 height 18
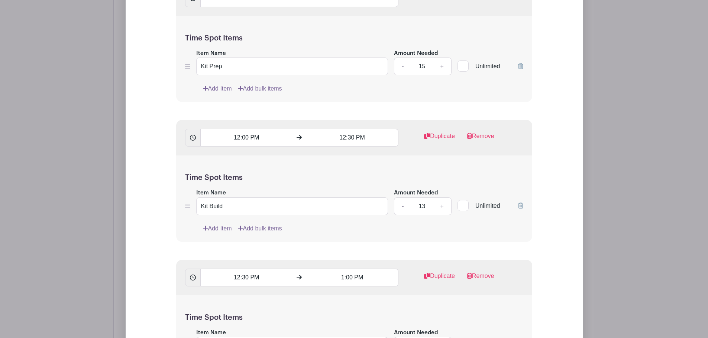
scroll to position [721, 0]
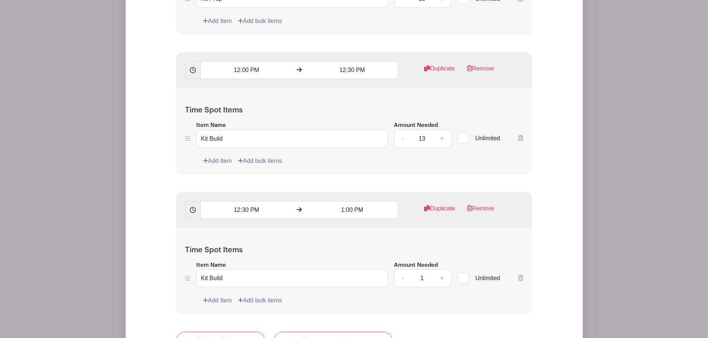
type input "13"
click at [429, 275] on input "1" at bounding box center [421, 279] width 22 height 18
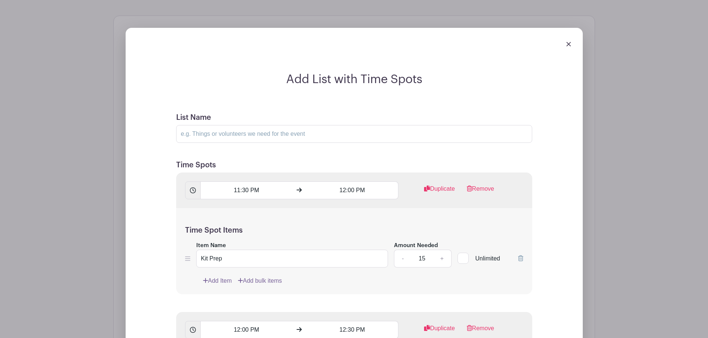
scroll to position [498, 0]
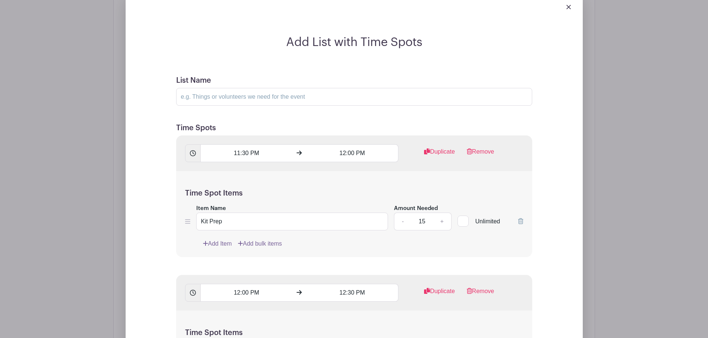
type input "15"
click at [251, 152] on input "11:30 PM" at bounding box center [246, 154] width 92 height 18
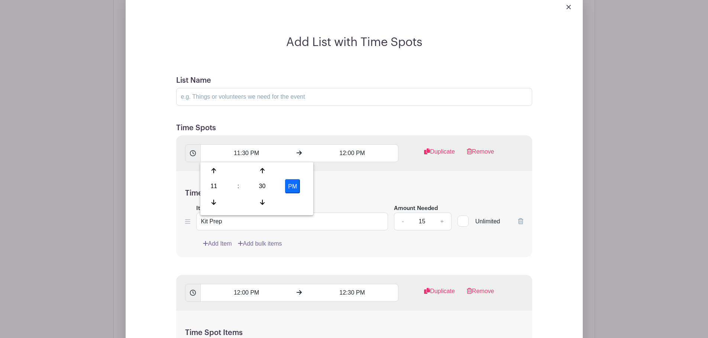
click at [292, 184] on button "PM" at bounding box center [292, 186] width 15 height 14
type input "11:30 AM"
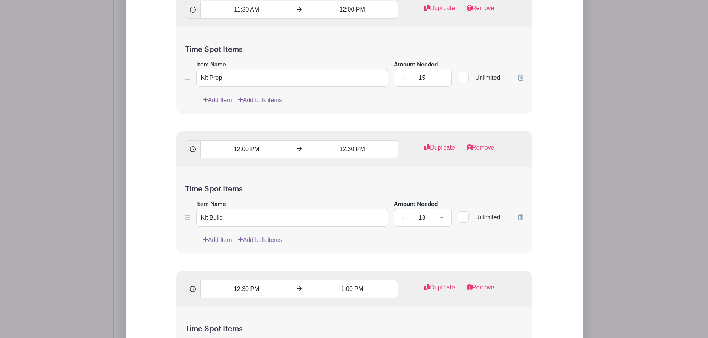
scroll to position [609, 0]
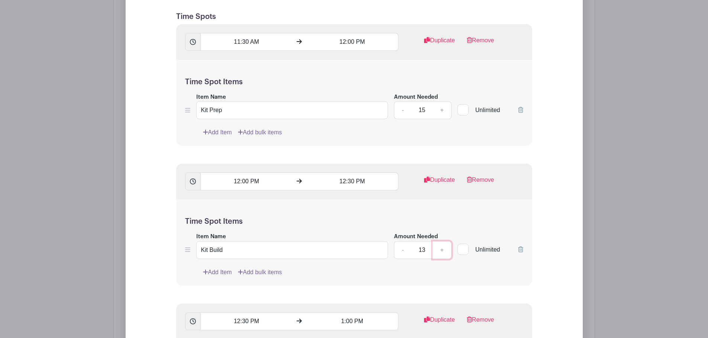
click at [442, 251] on link "+" at bounding box center [441, 250] width 19 height 18
type input "15"
click at [545, 179] on div "Add List with Time Spots List Name Time Spots 11:30 AM 12:00 PM Duplicate Remov…" at bounding box center [353, 247] width 409 height 646
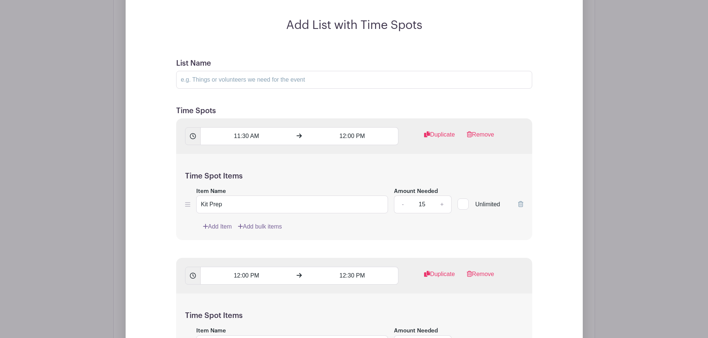
scroll to position [423, 0]
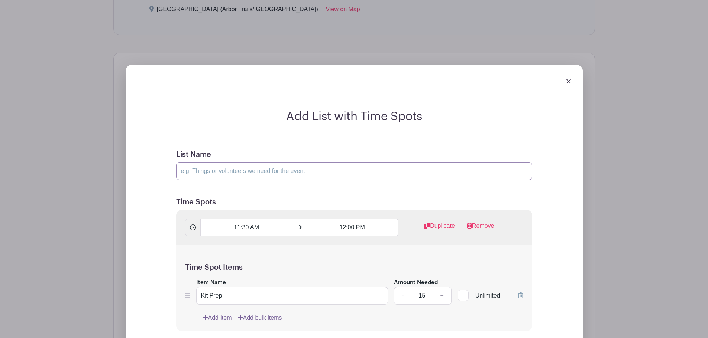
click at [244, 166] on input "List Name" at bounding box center [354, 171] width 356 height 18
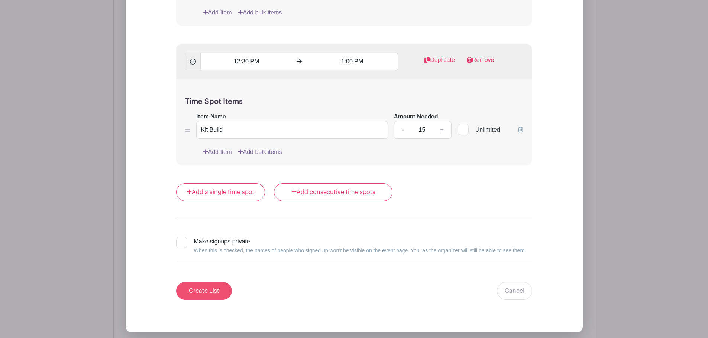
type input "CFG Kit Building with Whole Cities"
click at [204, 287] on input "Create List" at bounding box center [204, 291] width 56 height 18
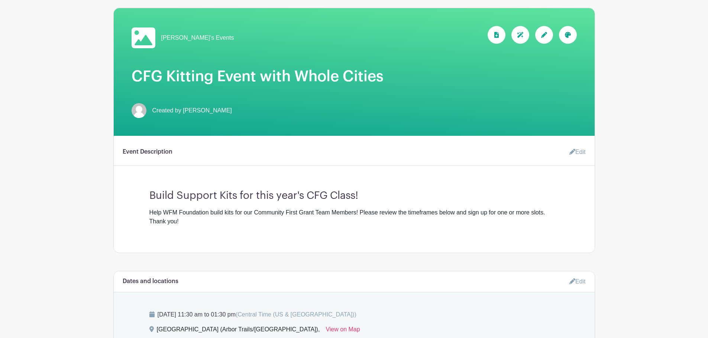
scroll to position [0, 0]
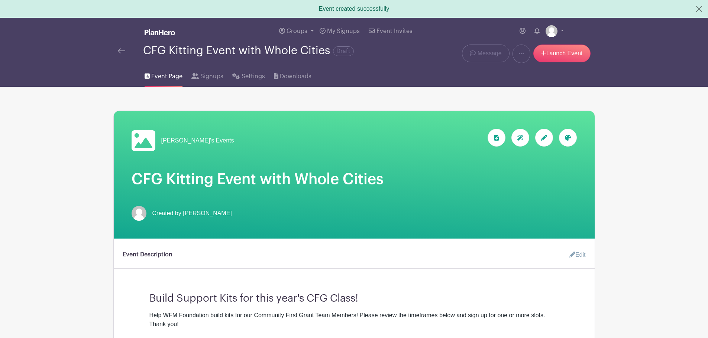
click at [538, 135] on div at bounding box center [544, 138] width 18 height 18
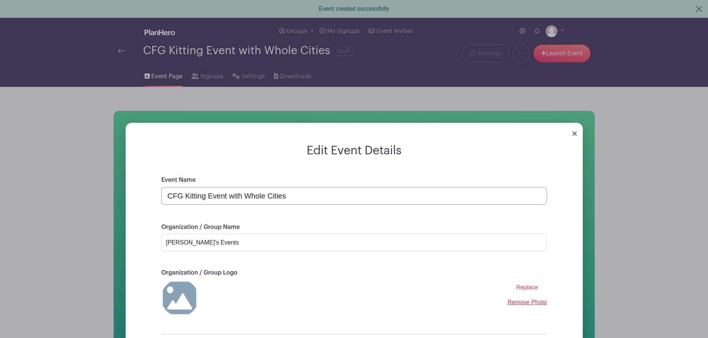
click at [288, 195] on input "CFG Kitting Event with Whole Cities" at bounding box center [354, 196] width 386 height 18
drag, startPoint x: 299, startPoint y: 195, endPoint x: 250, endPoint y: 195, distance: 49.0
click at [250, 195] on input "CFG Kitting Event with Whole Cities" at bounding box center [354, 196] width 386 height 18
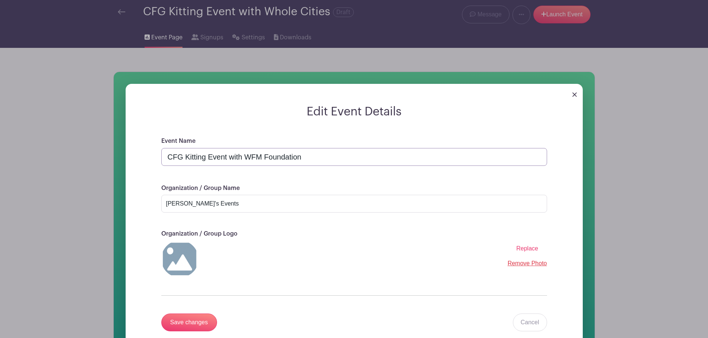
scroll to position [111, 0]
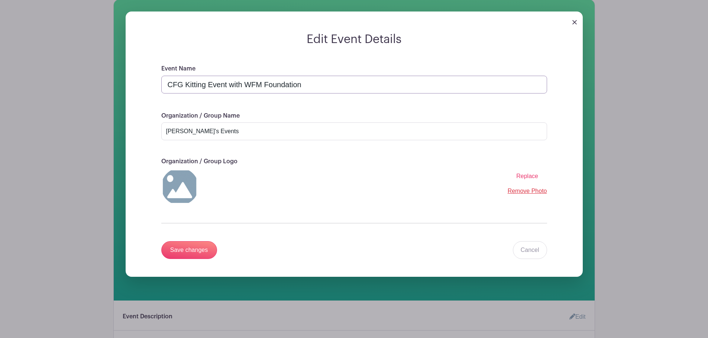
type input "CFG Kitting Event with WFM Foundation"
click at [185, 179] on img at bounding box center [179, 186] width 37 height 37
click at [519, 175] on span "Replace" at bounding box center [527, 176] width 22 height 6
click at [0, 0] on input "Replace" at bounding box center [0, 0] width 0 height 0
click at [197, 249] on input "Save changes" at bounding box center [189, 250] width 56 height 18
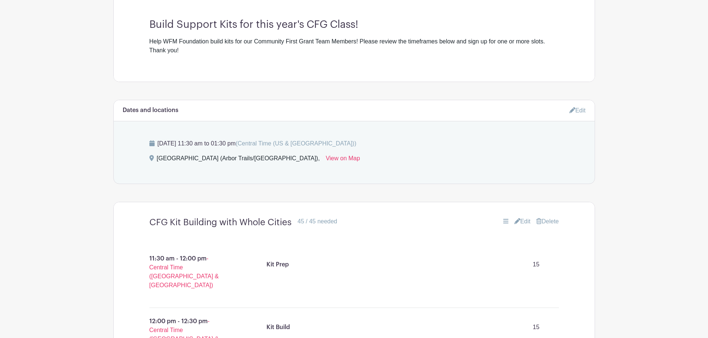
scroll to position [297, 0]
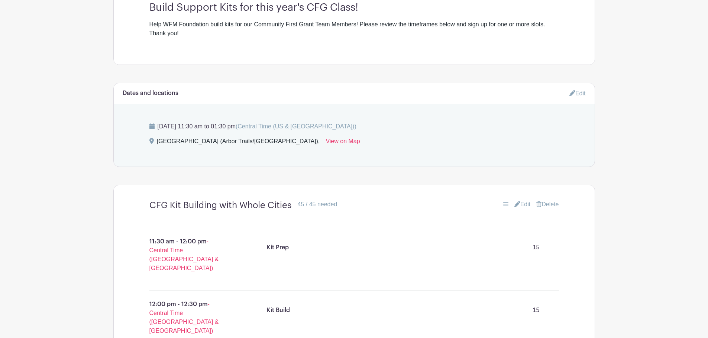
click at [516, 205] on icon at bounding box center [517, 204] width 6 height 6
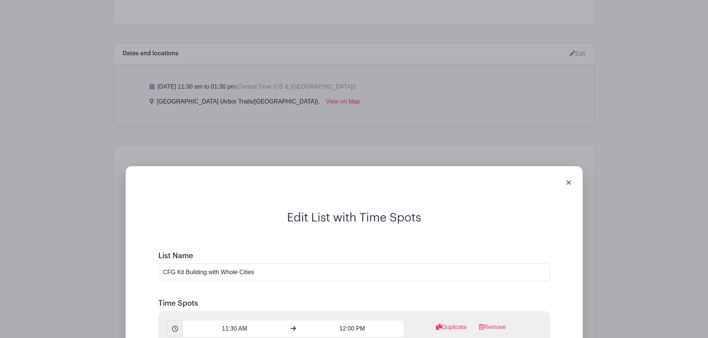
scroll to position [371, 0]
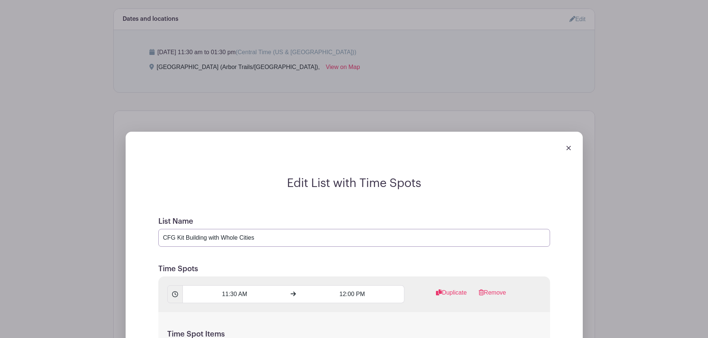
click at [262, 238] on input "CFG Kit Building with Whole Cities" at bounding box center [354, 238] width 392 height 18
drag, startPoint x: 285, startPoint y: 238, endPoint x: 208, endPoint y: 237, distance: 76.5
click at [208, 237] on input "CFG Kit Building with Whole Cities" at bounding box center [354, 238] width 392 height 18
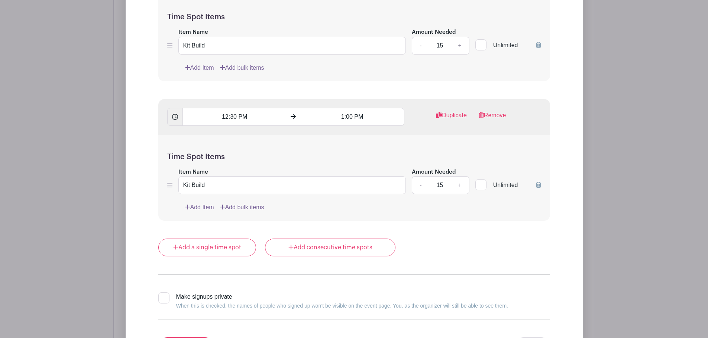
scroll to position [854, 0]
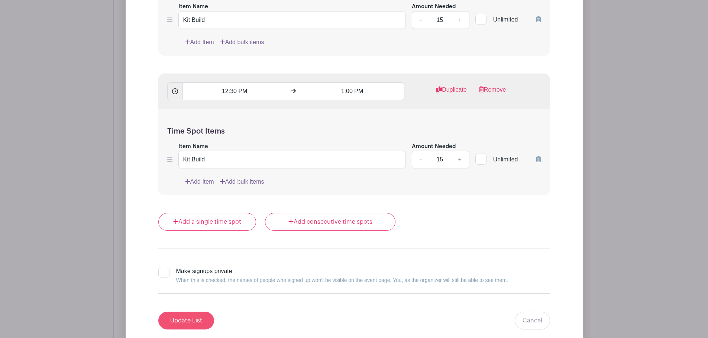
type input "CFG Kit Build Event"
click at [185, 318] on input "Update List" at bounding box center [186, 321] width 56 height 18
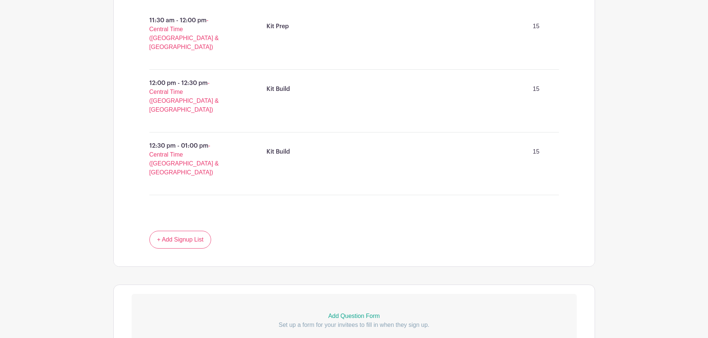
scroll to position [557, 0]
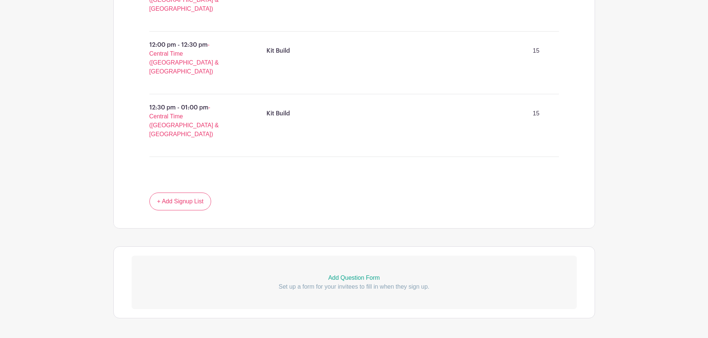
click at [345, 274] on p "Add Question Form" at bounding box center [354, 278] width 445 height 9
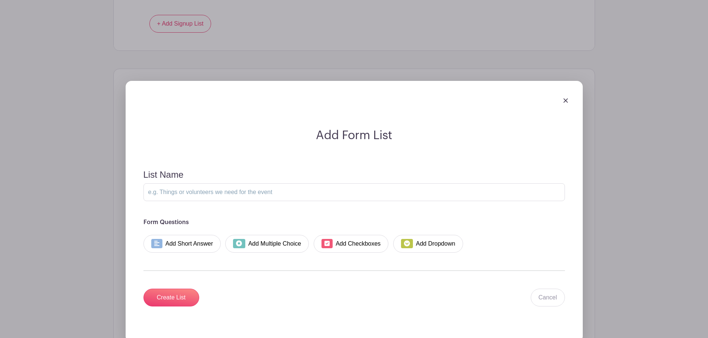
scroll to position [743, 0]
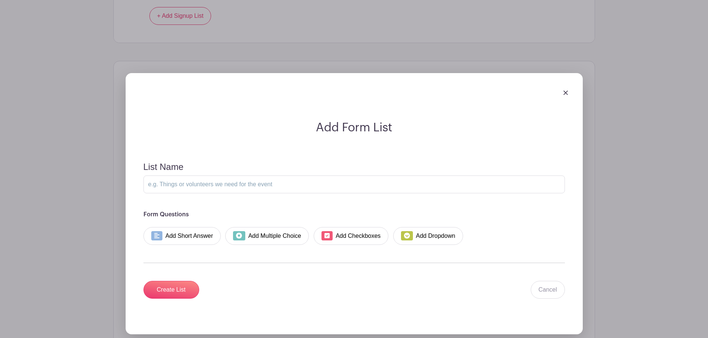
click at [566, 91] on img at bounding box center [565, 93] width 4 height 4
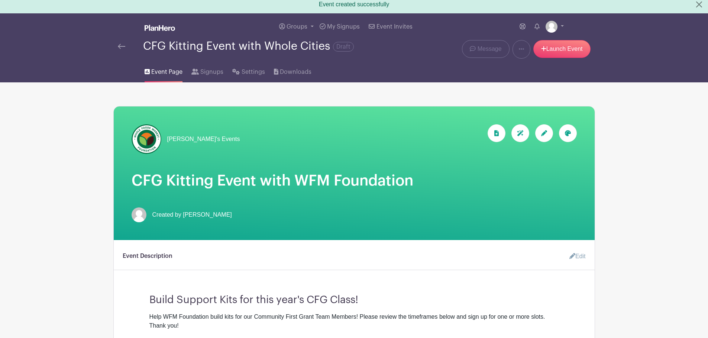
scroll to position [0, 0]
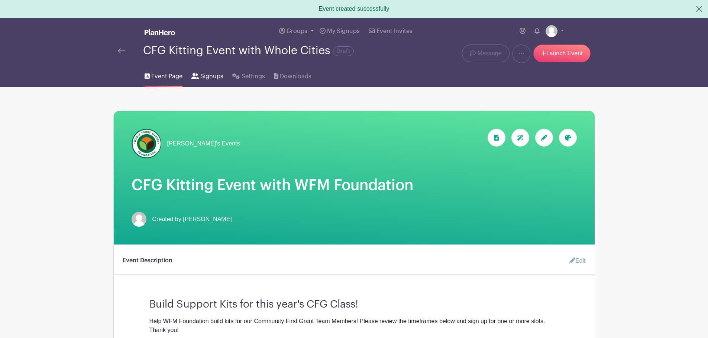
click at [209, 72] on span "Signups" at bounding box center [211, 76] width 23 height 9
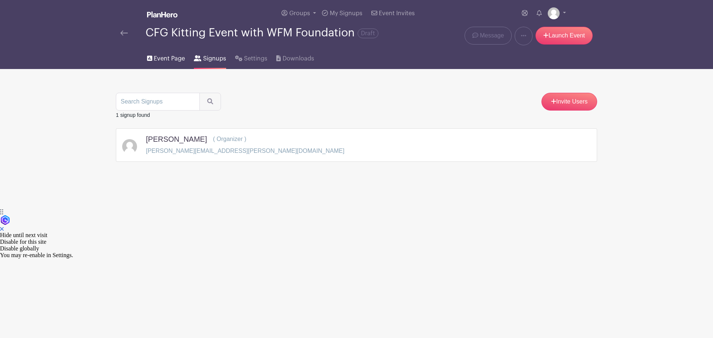
click at [165, 61] on span "Event Page" at bounding box center [169, 58] width 31 height 9
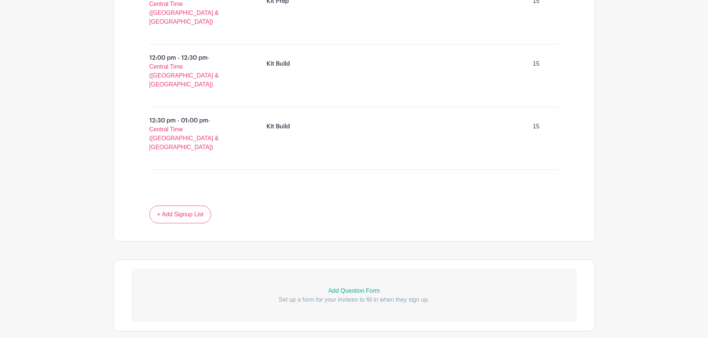
scroll to position [539, 0]
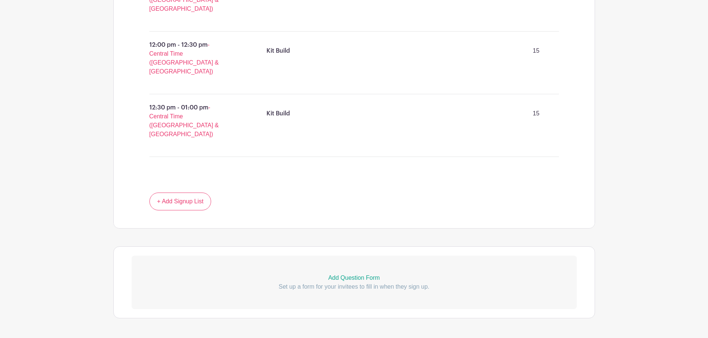
click at [342, 274] on p "Add Question Form" at bounding box center [354, 278] width 445 height 9
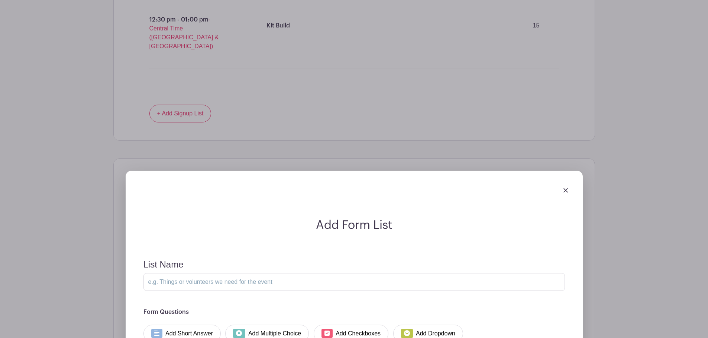
scroll to position [725, 0]
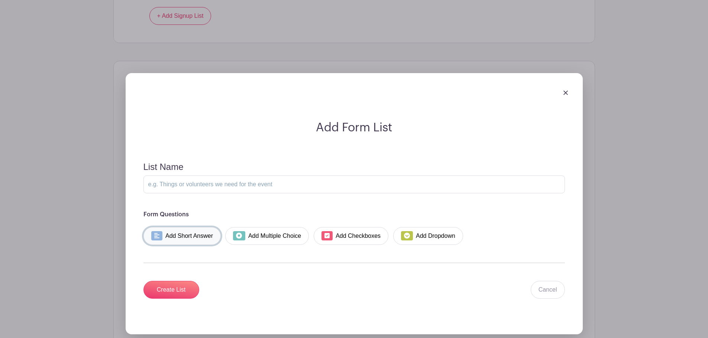
click at [193, 227] on link "Add Short Answer" at bounding box center [182, 236] width 78 height 18
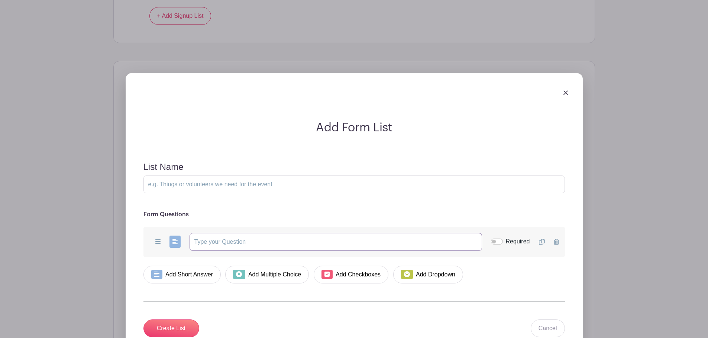
click at [214, 233] on input "text" at bounding box center [335, 242] width 292 height 18
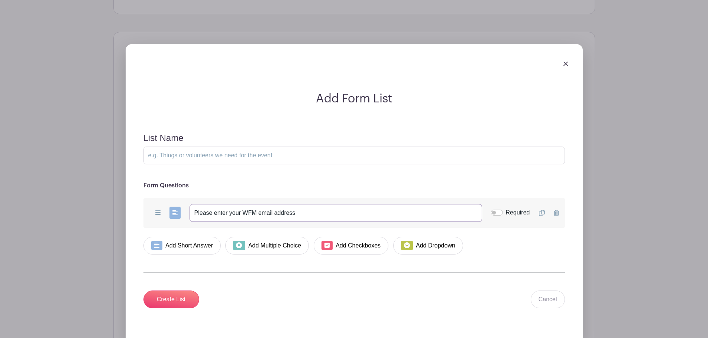
scroll to position [792, 0]
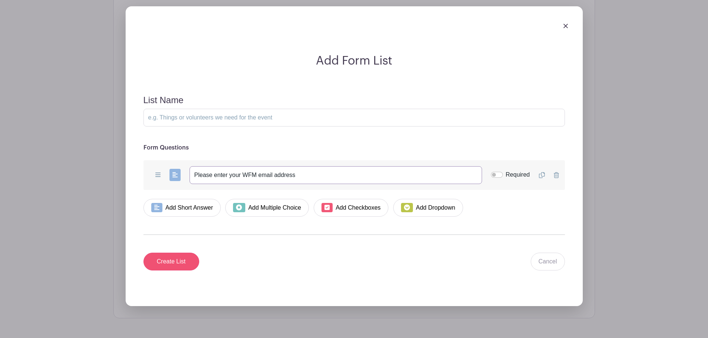
type input "Please enter your WFM email address"
click at [172, 253] on input "Create List" at bounding box center [171, 262] width 56 height 18
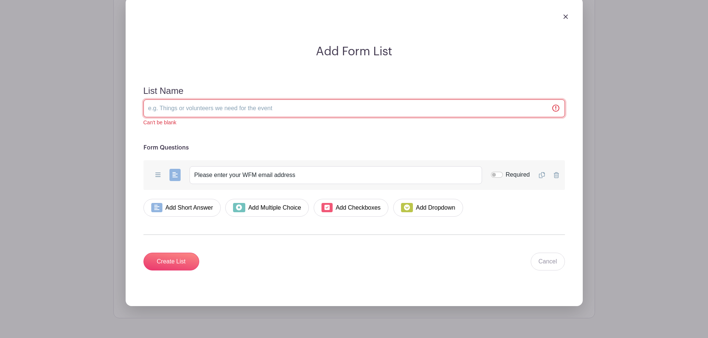
click at [212, 100] on input "List Name" at bounding box center [353, 109] width 421 height 18
type input "Additional Information"
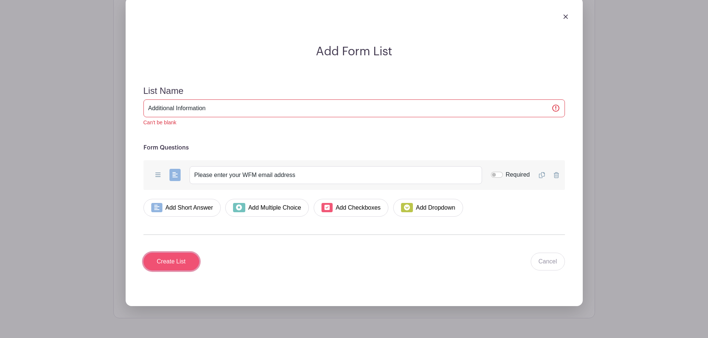
click at [167, 253] on input "Create List" at bounding box center [171, 262] width 56 height 18
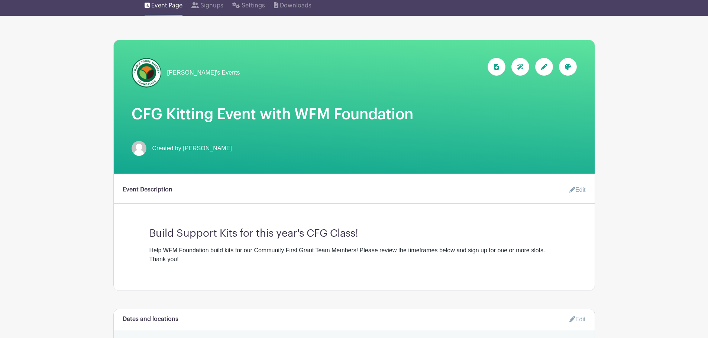
scroll to position [0, 0]
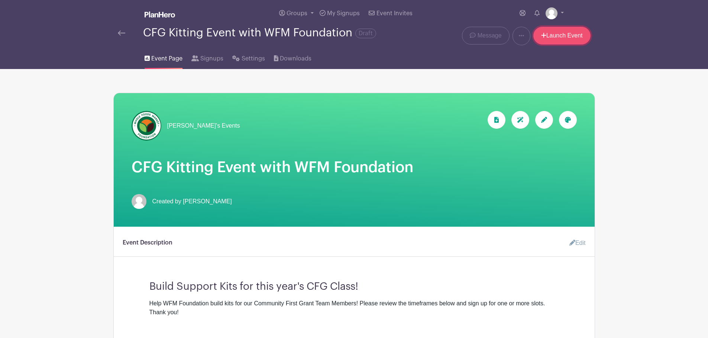
click at [545, 38] on link "Launch Event" at bounding box center [561, 36] width 57 height 18
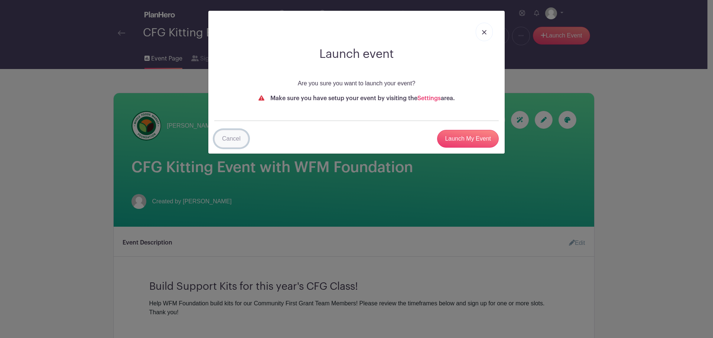
click at [234, 138] on link "Cancel" at bounding box center [231, 139] width 34 height 18
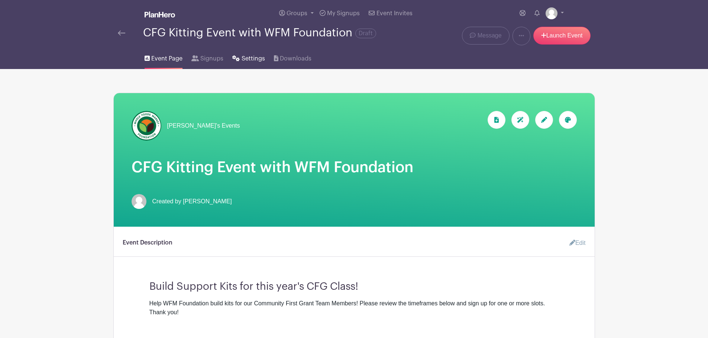
click at [256, 62] on span "Settings" at bounding box center [252, 58] width 23 height 9
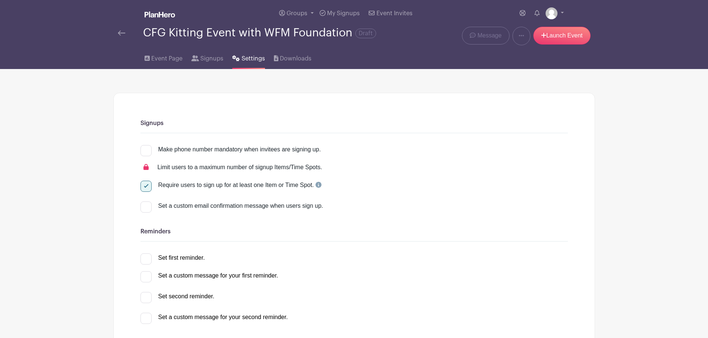
scroll to position [37, 0]
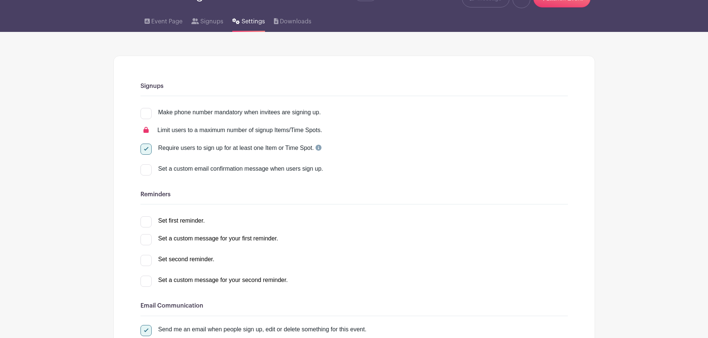
click at [145, 169] on input "Set a custom email confirmation message when users sign up." at bounding box center [142, 167] width 5 height 5
checkbox input "true"
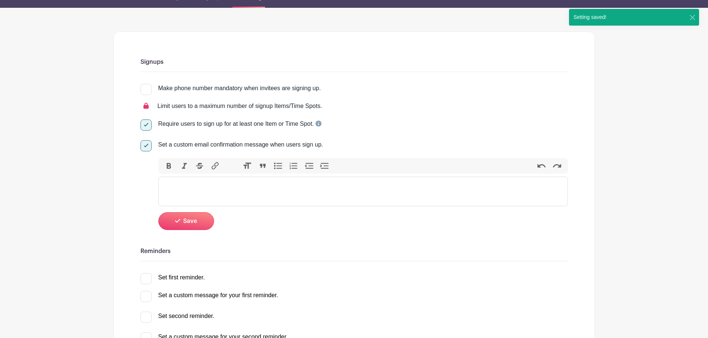
scroll to position [74, 0]
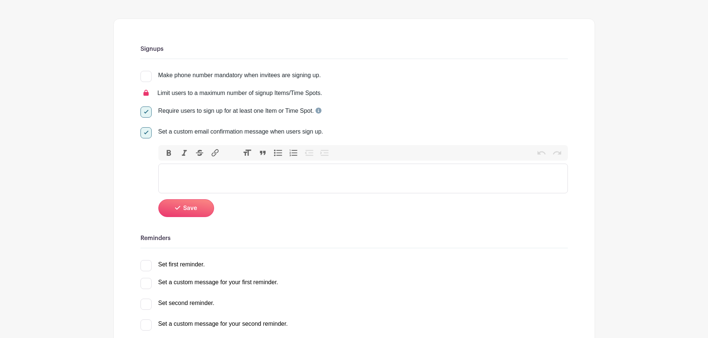
click at [173, 182] on trix-editor at bounding box center [362, 179] width 409 height 30
type trix-editor "<div>T</div>"
click at [280, 175] on div "Thanks for signing up to volunteer with us! To stay up-to-date with WFM Foundat…" at bounding box center [363, 170] width 402 height 9
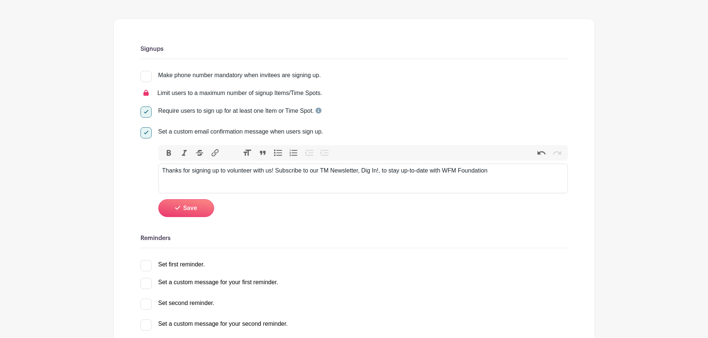
type trix-editor "<div>Thanks for signing up to volunteer with us! Subscribe to our TM Newsletter…"
click at [250, 172] on div "Thanks for signing up to volunteer with us! Subscribe to our TM Newsletter, Dig…" at bounding box center [363, 170] width 402 height 9
drag, startPoint x: 275, startPoint y: 169, endPoint x: 302, endPoint y: 171, distance: 26.4
click at [302, 171] on div "Thanks for signing up to volunteer with us! Subscribe to our TM Newsletter, Dig…" at bounding box center [363, 170] width 402 height 9
click at [215, 150] on button "Link" at bounding box center [215, 153] width 16 height 10
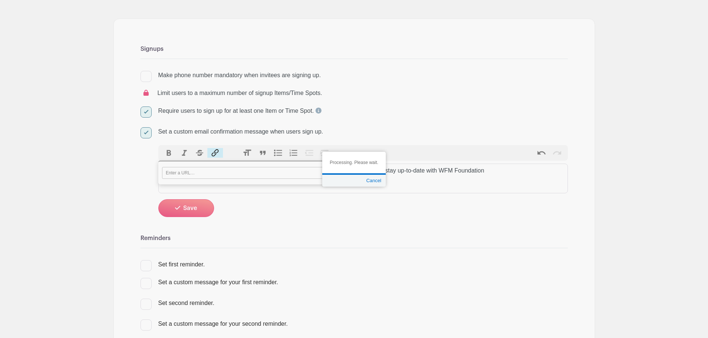
paste input "[URL][DOMAIN_NAME]"
type input "[URL][DOMAIN_NAME]"
click at [354, 172] on input "Link" at bounding box center [352, 173] width 14 height 11
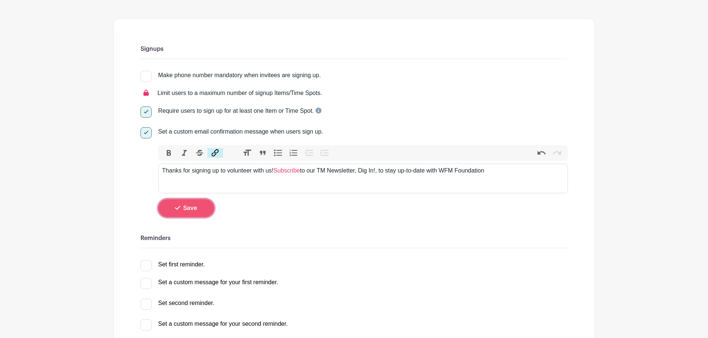
click at [189, 209] on span "Save" at bounding box center [190, 208] width 14 height 6
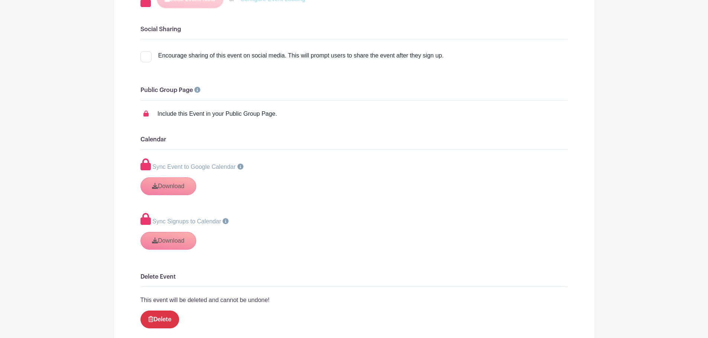
scroll to position [929, 0]
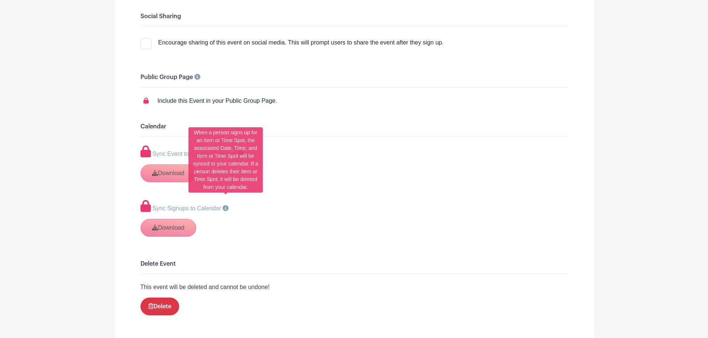
click at [225, 205] on icon at bounding box center [226, 208] width 6 height 6
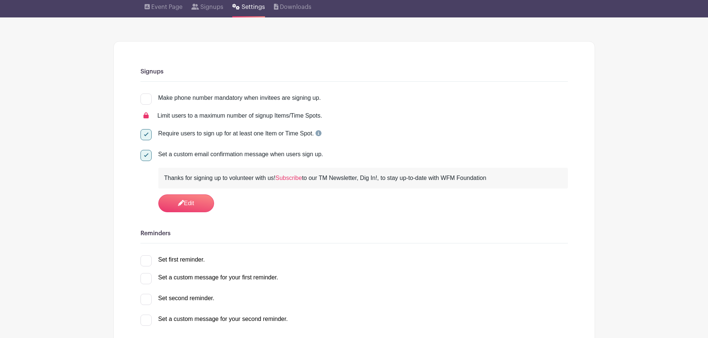
scroll to position [111, 0]
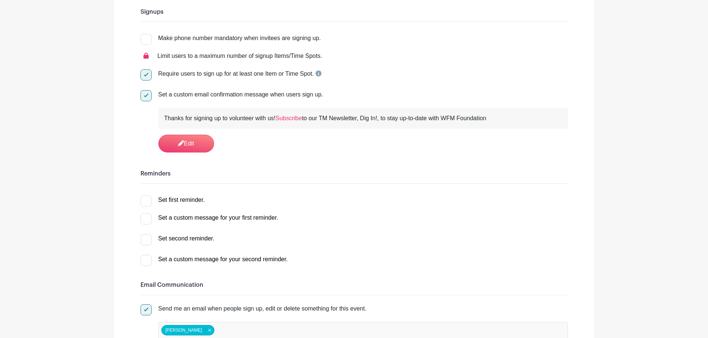
click at [495, 118] on div "Thanks for signing up to volunteer with us! Subscribe to our TM Newsletter, Dig…" at bounding box center [362, 118] width 397 height 9
click at [147, 199] on div at bounding box center [145, 201] width 11 height 11
click at [145, 199] on input "Set first reminder." at bounding box center [142, 198] width 5 height 5
checkbox input "true"
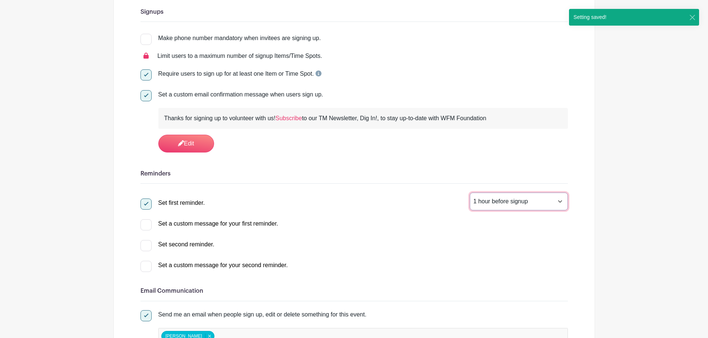
click at [530, 197] on select "1 hour before signup 2 hours before signup 3 hours before signup 4 hours before…" at bounding box center [519, 202] width 98 height 18
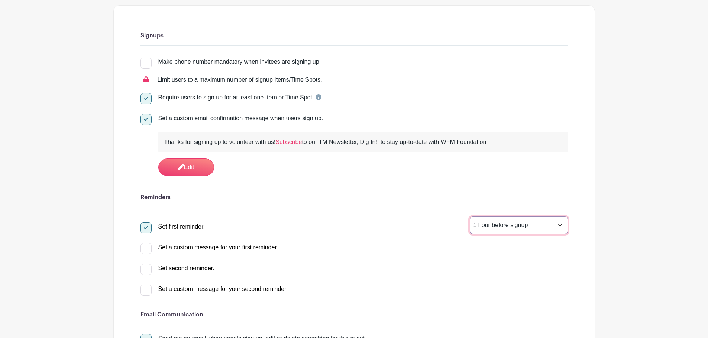
scroll to position [74, 0]
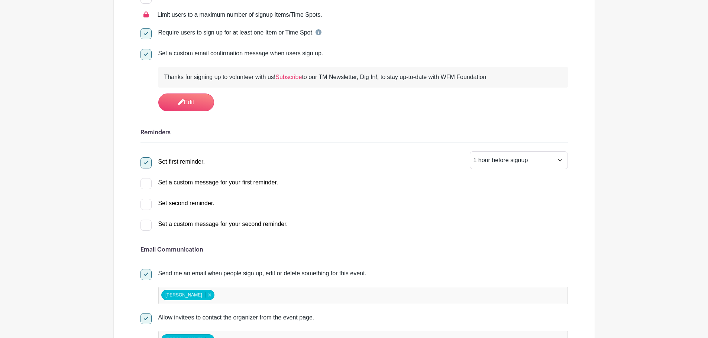
scroll to position [186, 0]
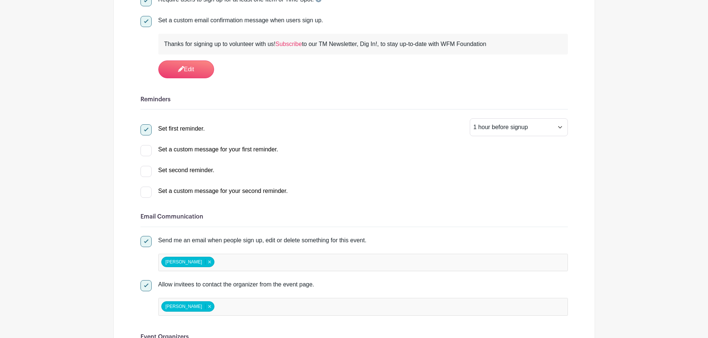
click at [147, 169] on div at bounding box center [145, 171] width 11 height 11
click at [145, 169] on input "Set second reminder." at bounding box center [142, 168] width 5 height 5
select select "2"
checkbox input "true"
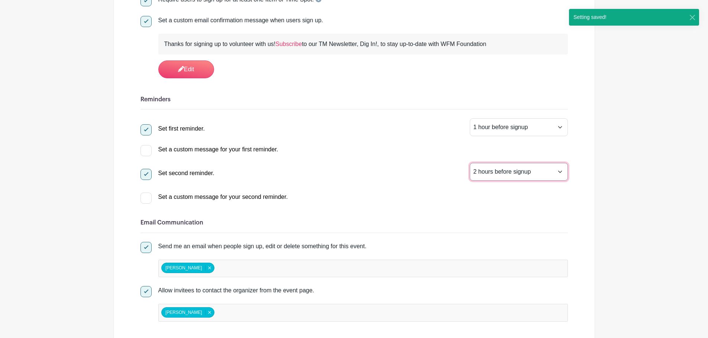
click at [497, 171] on select "1 hour before signup 2 hours before signup 3 hours before signup 4 hours before…" at bounding box center [519, 172] width 98 height 18
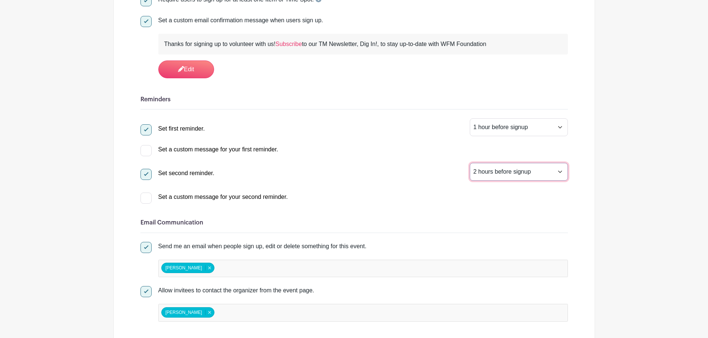
select select "24"
click at [470, 163] on select "1 hour before signup 2 hours before signup 3 hours before signup 4 hours before…" at bounding box center [519, 172] width 98 height 18
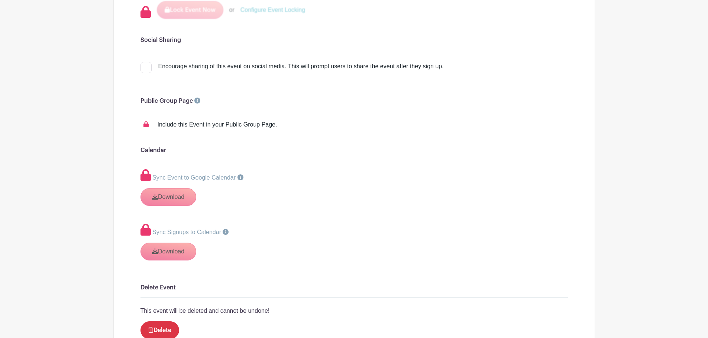
scroll to position [907, 0]
